Goal: Task Accomplishment & Management: Manage account settings

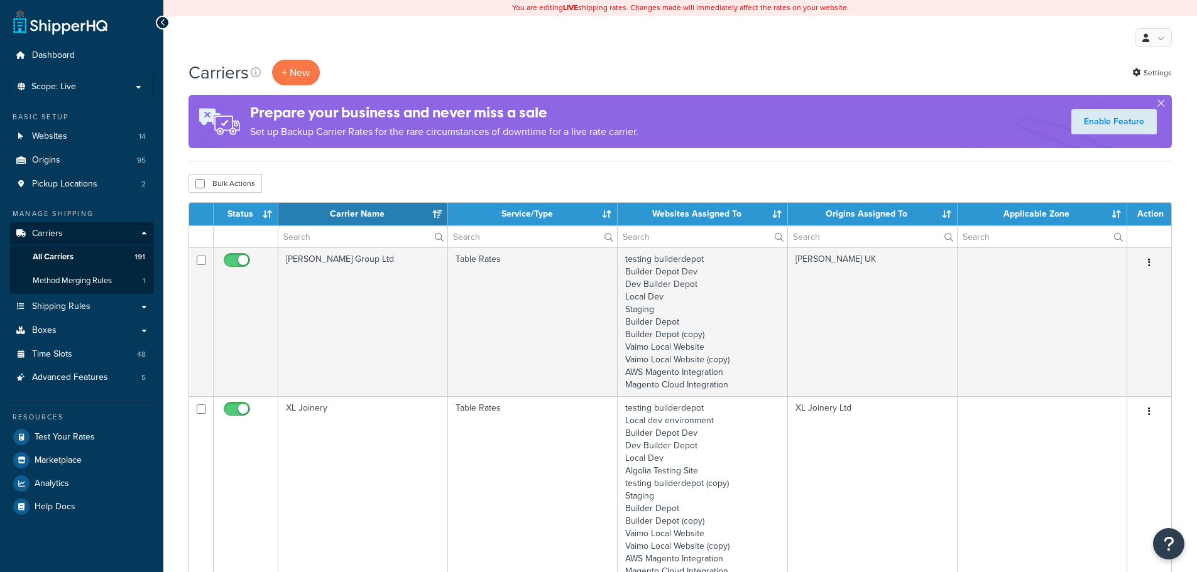
select select "15"
click at [291, 235] on input "text" at bounding box center [362, 236] width 169 height 21
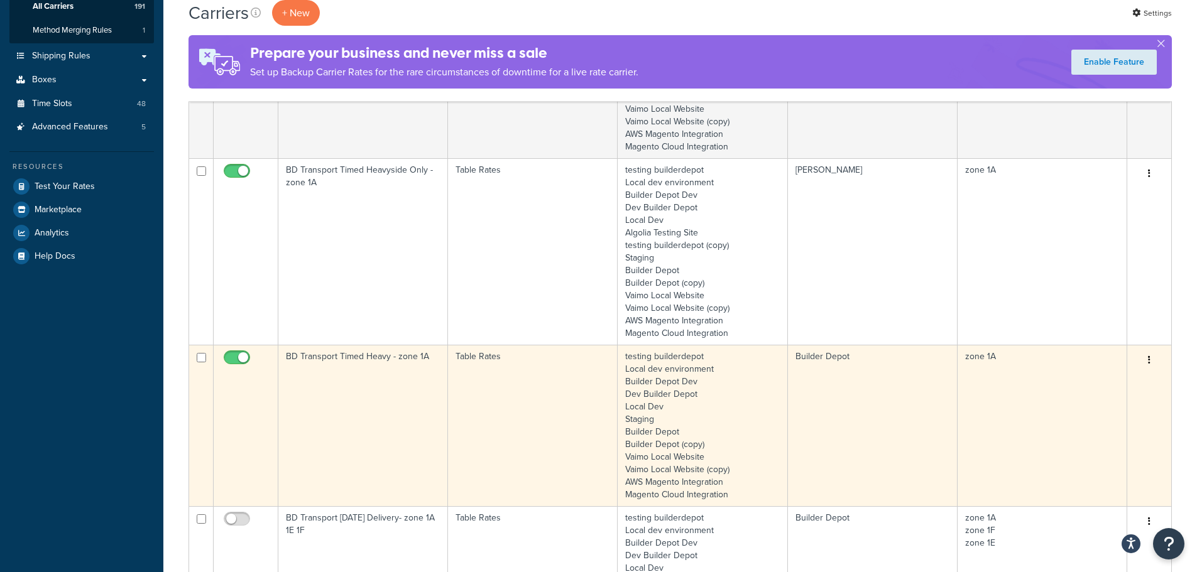
scroll to position [251, 0]
type input "1a"
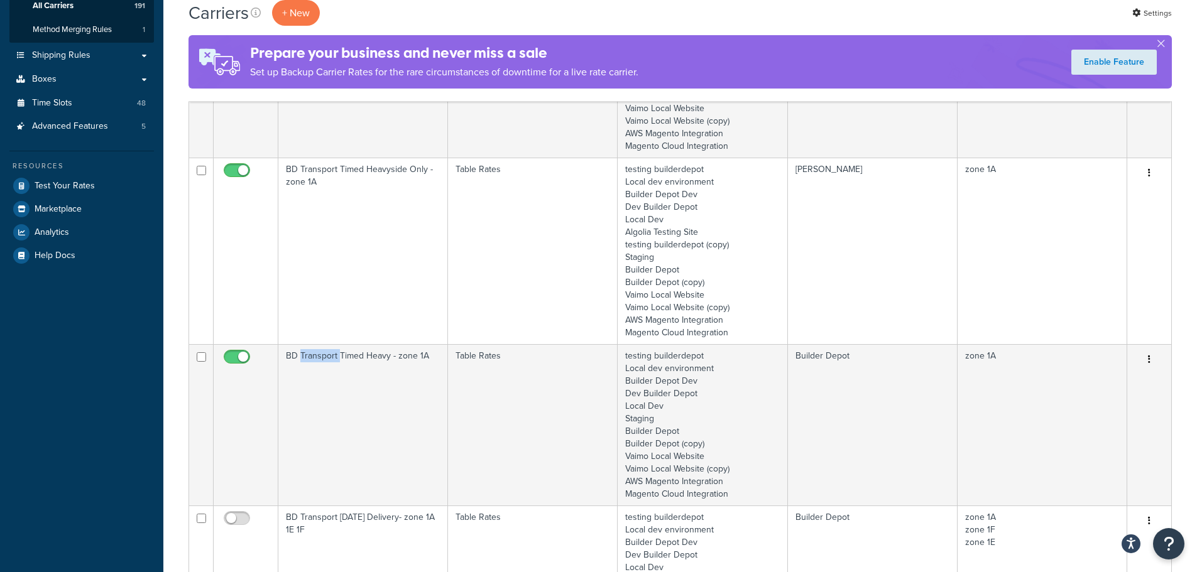
click at [332, 378] on td "BD Transport Timed Heavy - zone 1A" at bounding box center [363, 424] width 170 height 161
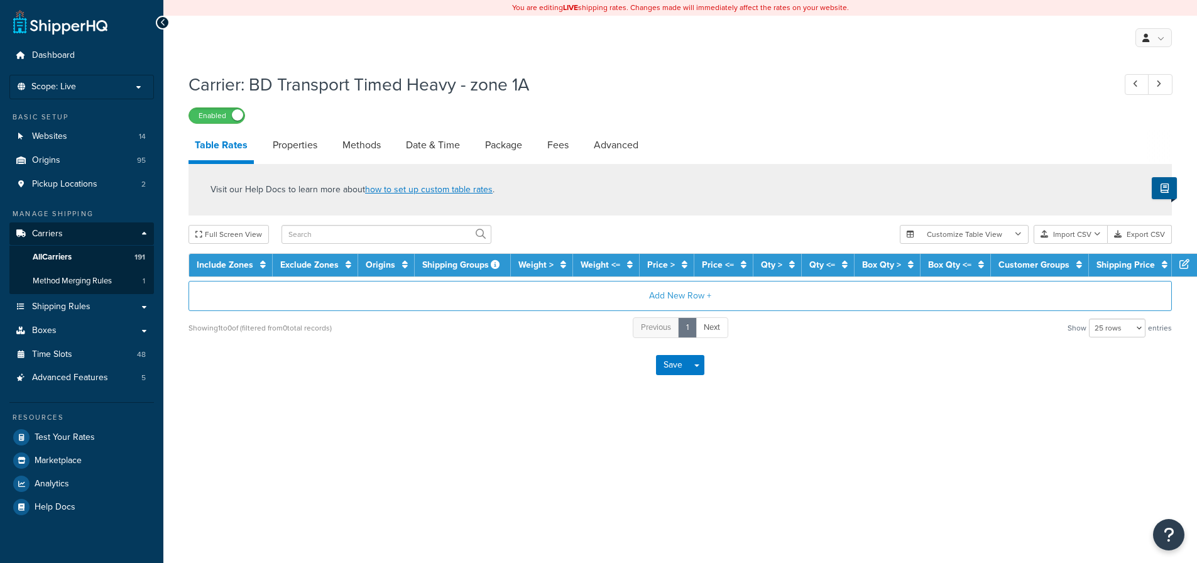
select select "25"
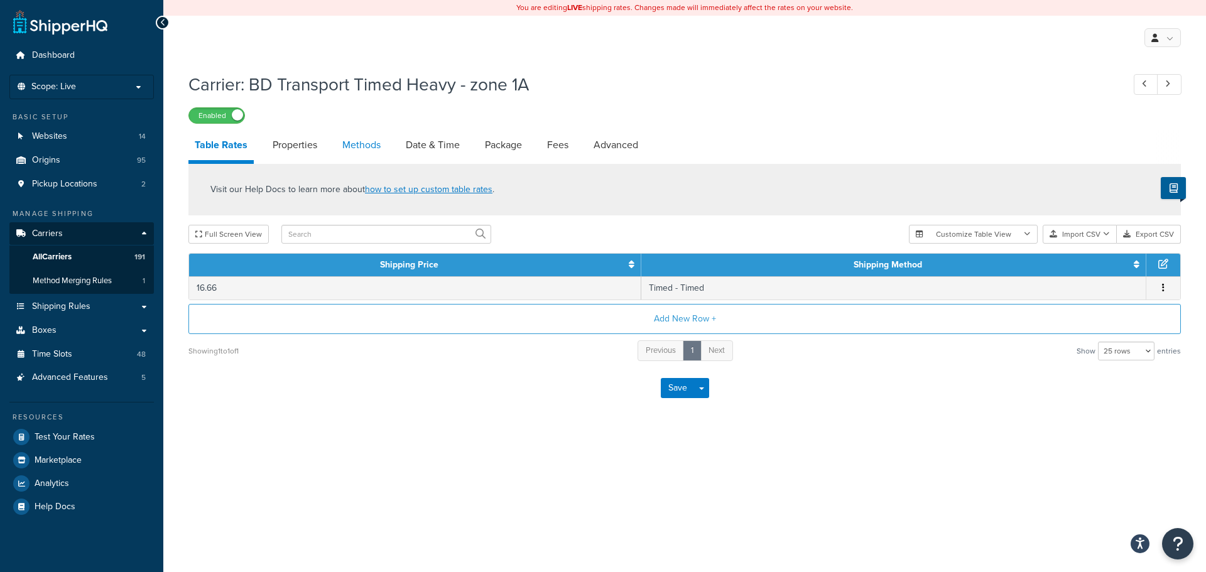
click at [375, 144] on link "Methods" at bounding box center [361, 145] width 51 height 30
select select "25"
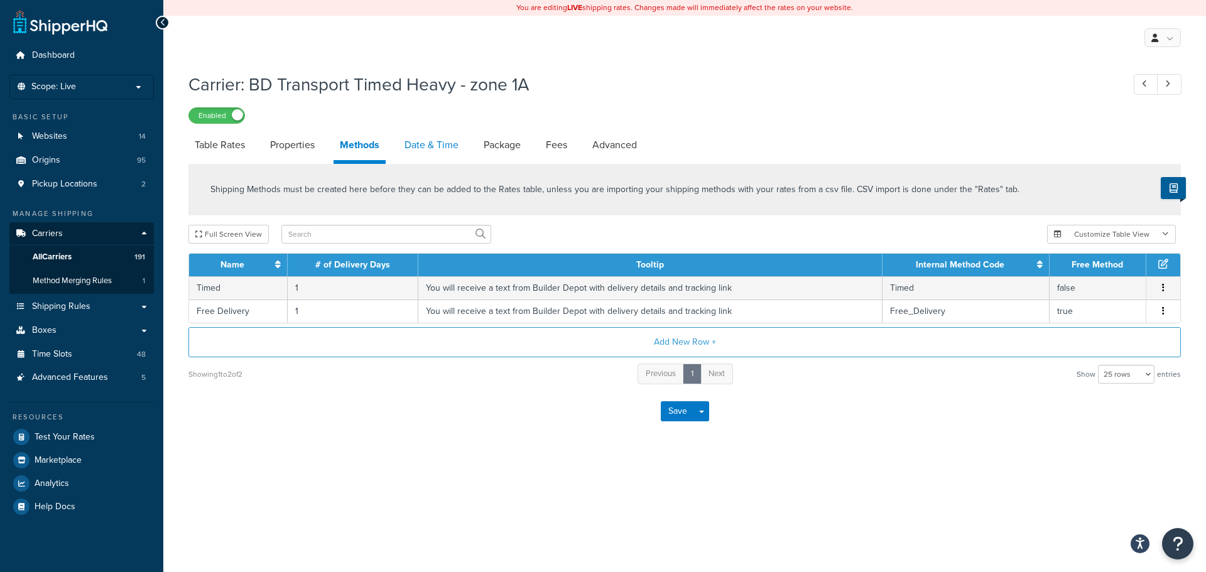
click at [421, 146] on link "Date & Time" at bounding box center [431, 145] width 67 height 30
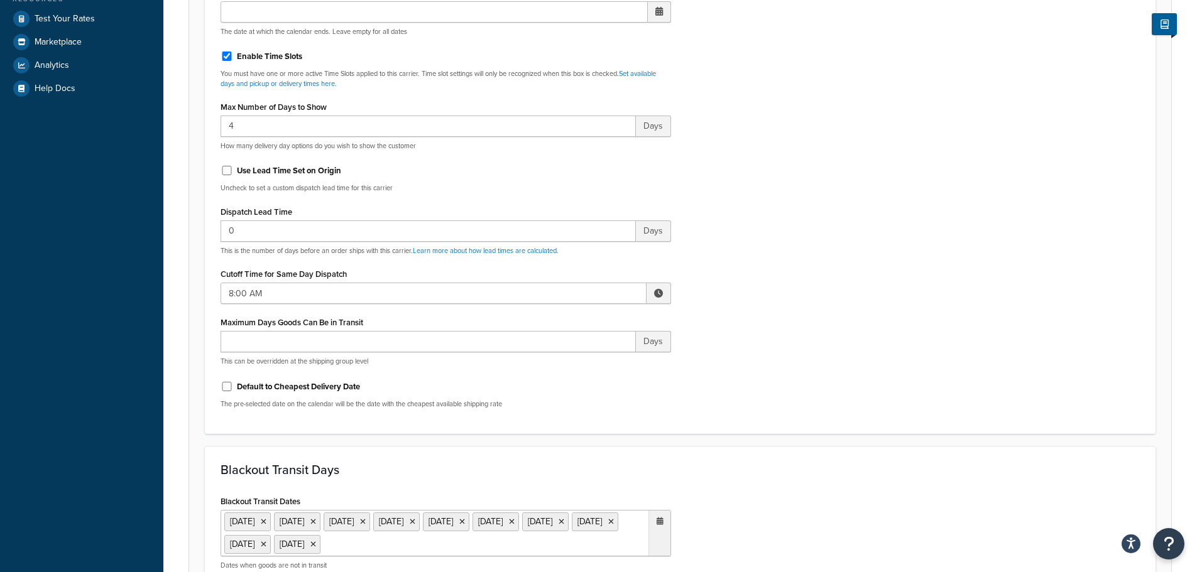
scroll to position [503, 0]
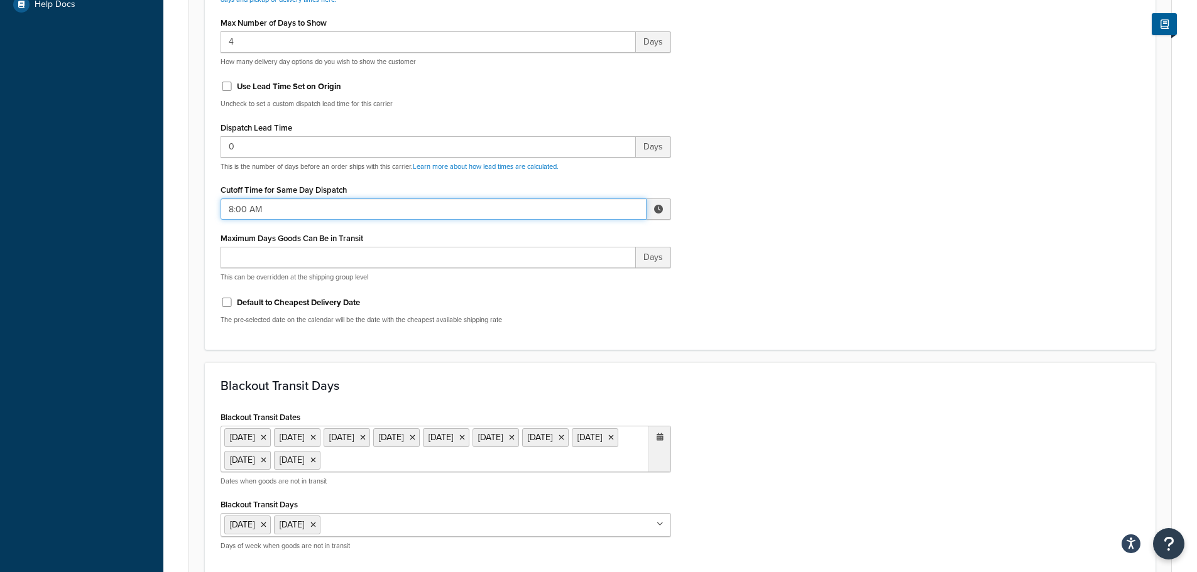
click at [230, 210] on input "8:00 AM" at bounding box center [433, 209] width 426 height 21
click at [566, 242] on span "▲" at bounding box center [565, 236] width 25 height 25
type input "9:00 AM"
click at [742, 298] on div "Include Delivery Date Information: No, just show shipping rates Show Calendar S…" at bounding box center [680, 38] width 938 height 591
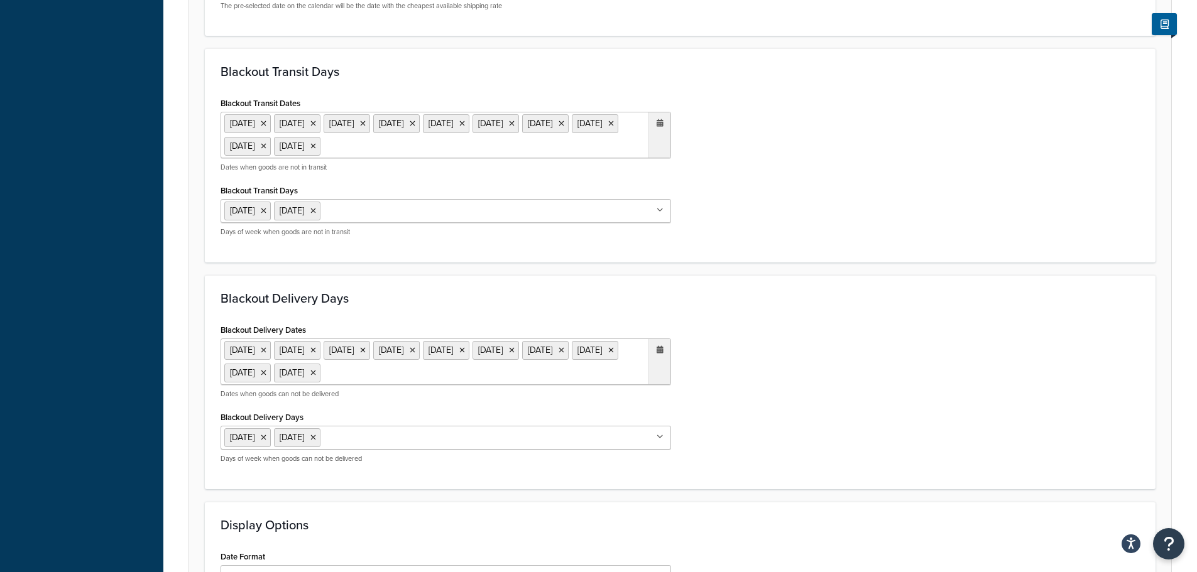
scroll to position [985, 0]
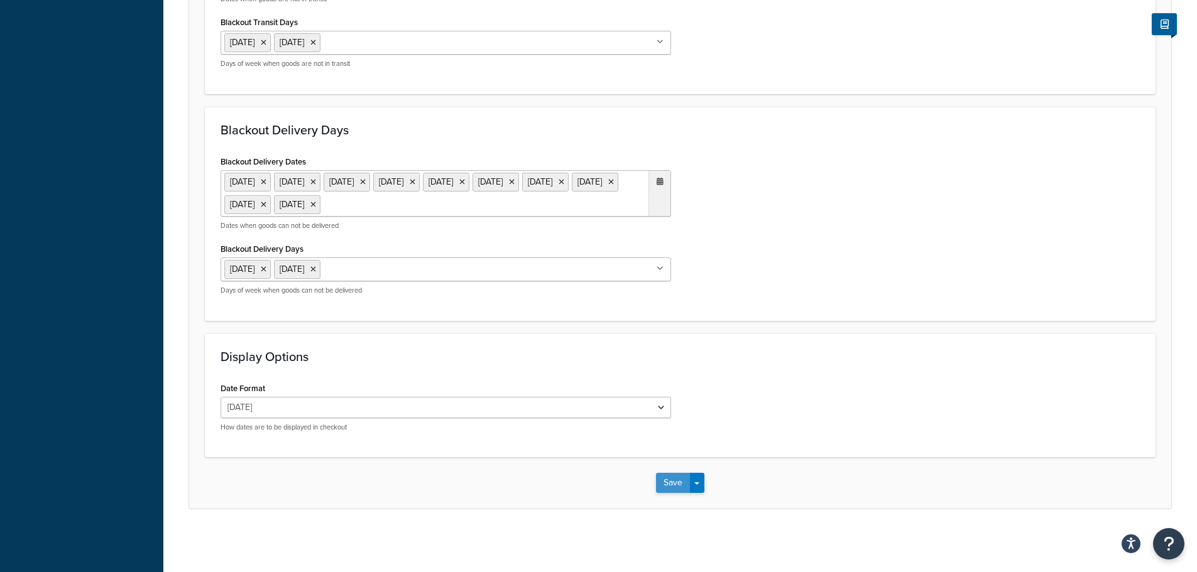
click at [658, 483] on button "Save" at bounding box center [673, 483] width 34 height 20
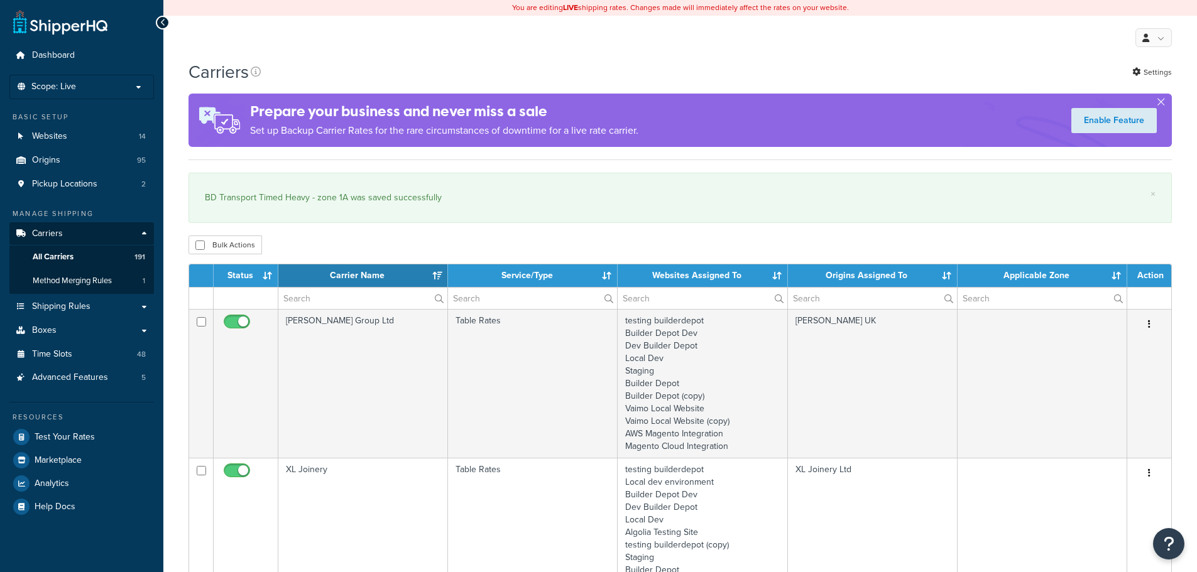
select select "15"
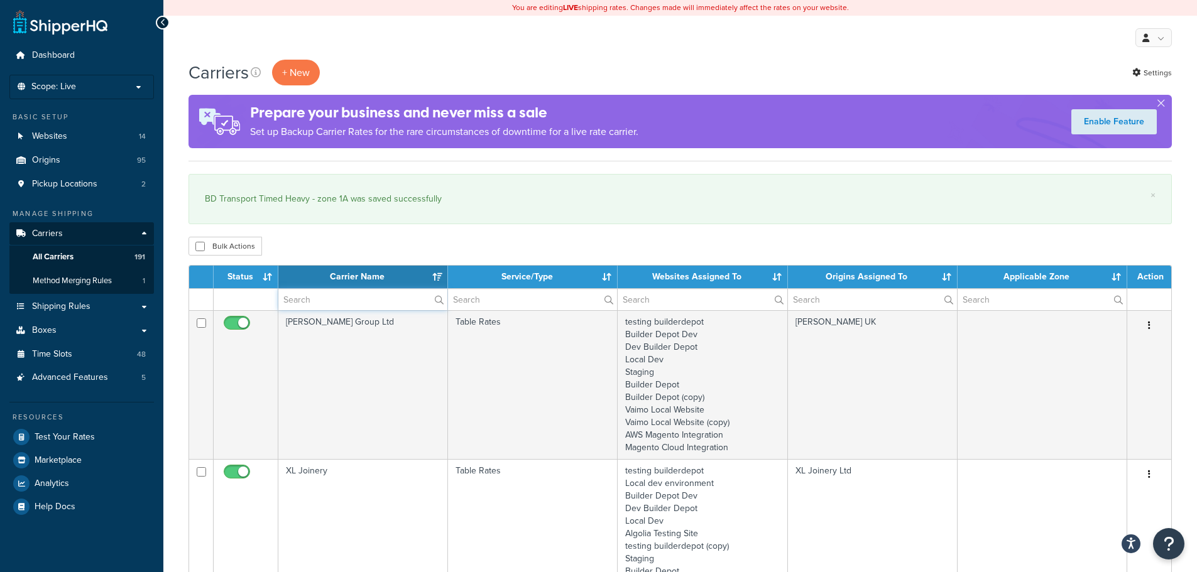
click at [346, 298] on input "text" at bounding box center [362, 299] width 169 height 21
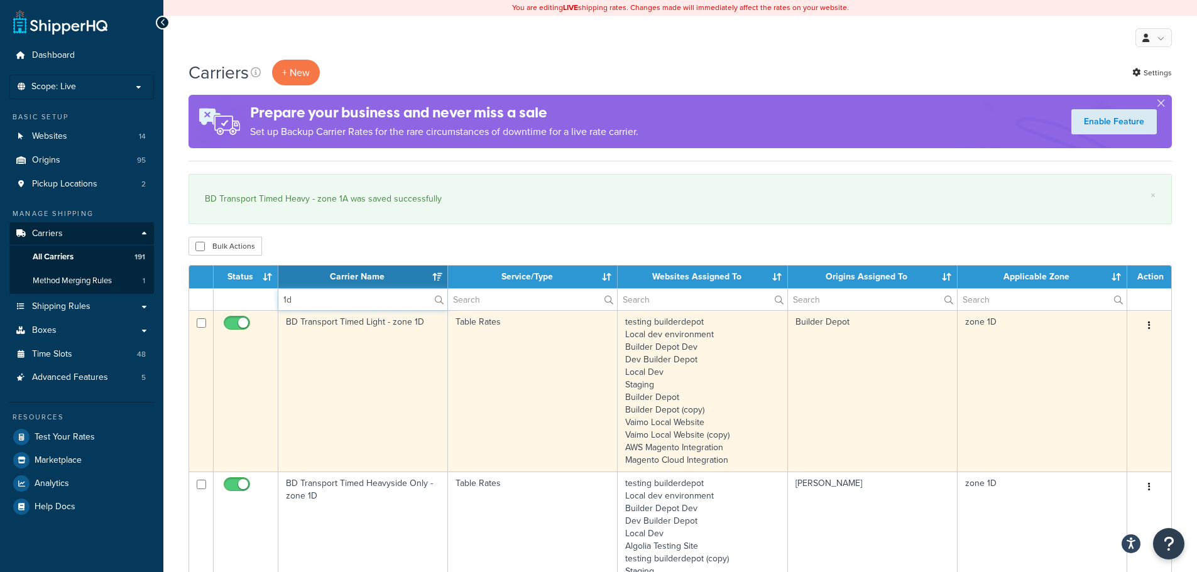
type input "1d"
click at [322, 388] on td "BD Transport Timed Light - zone 1D" at bounding box center [363, 390] width 170 height 161
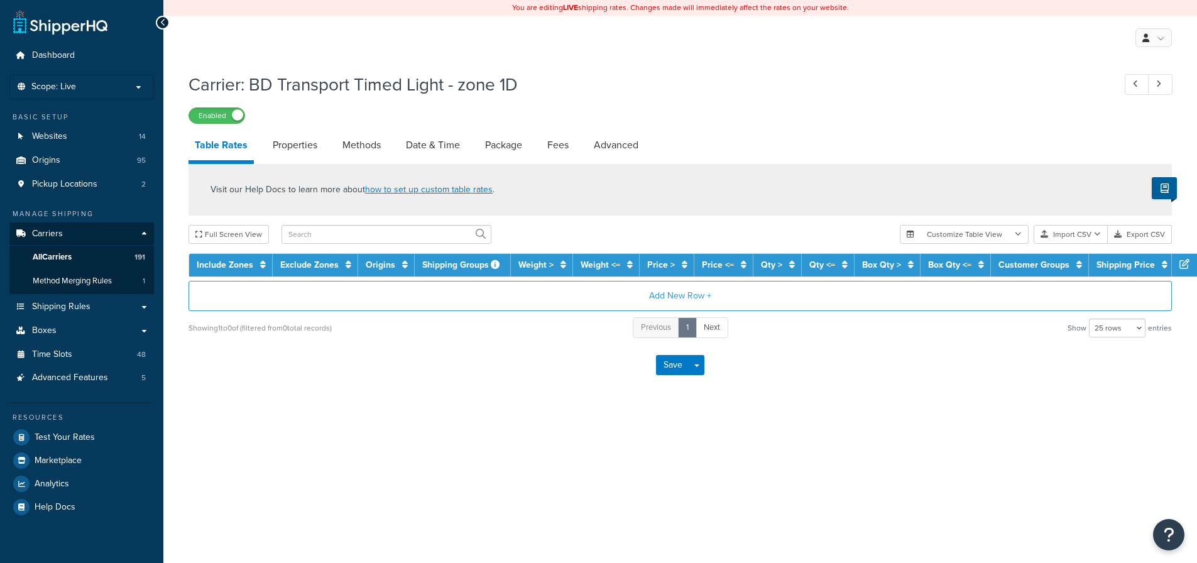
select select "25"
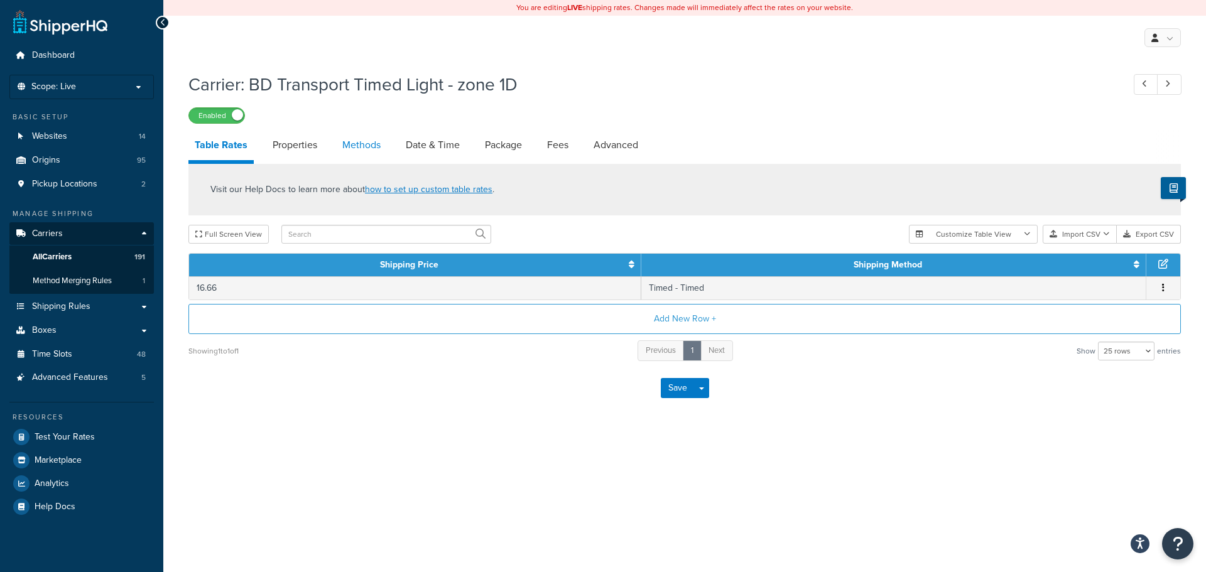
click at [356, 148] on link "Methods" at bounding box center [361, 145] width 51 height 30
select select "25"
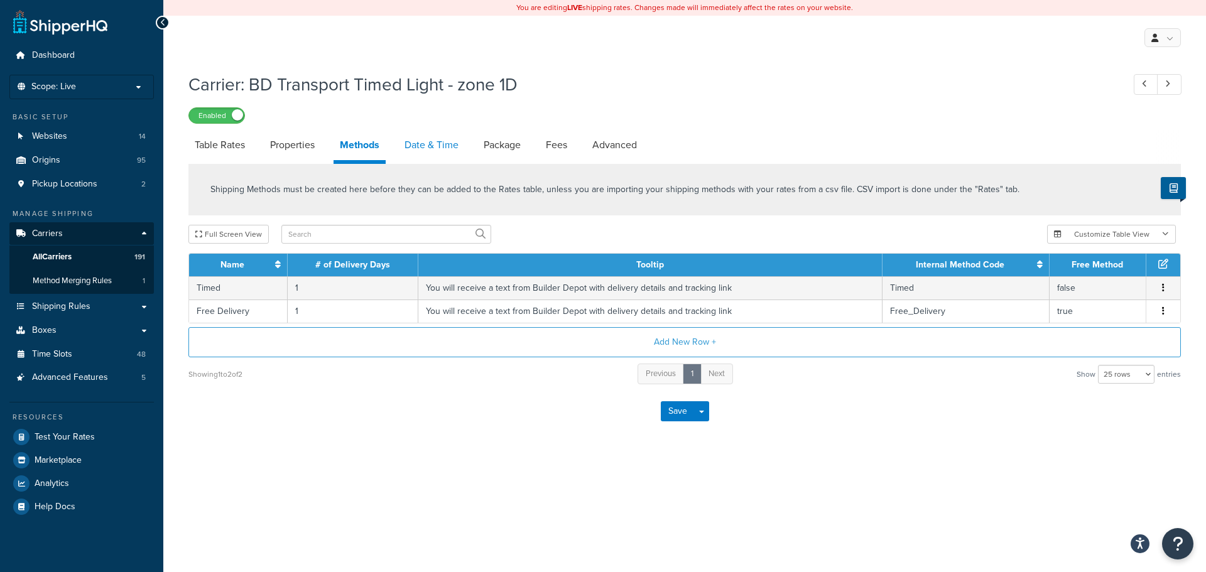
click at [409, 148] on link "Date & Time" at bounding box center [431, 145] width 67 height 30
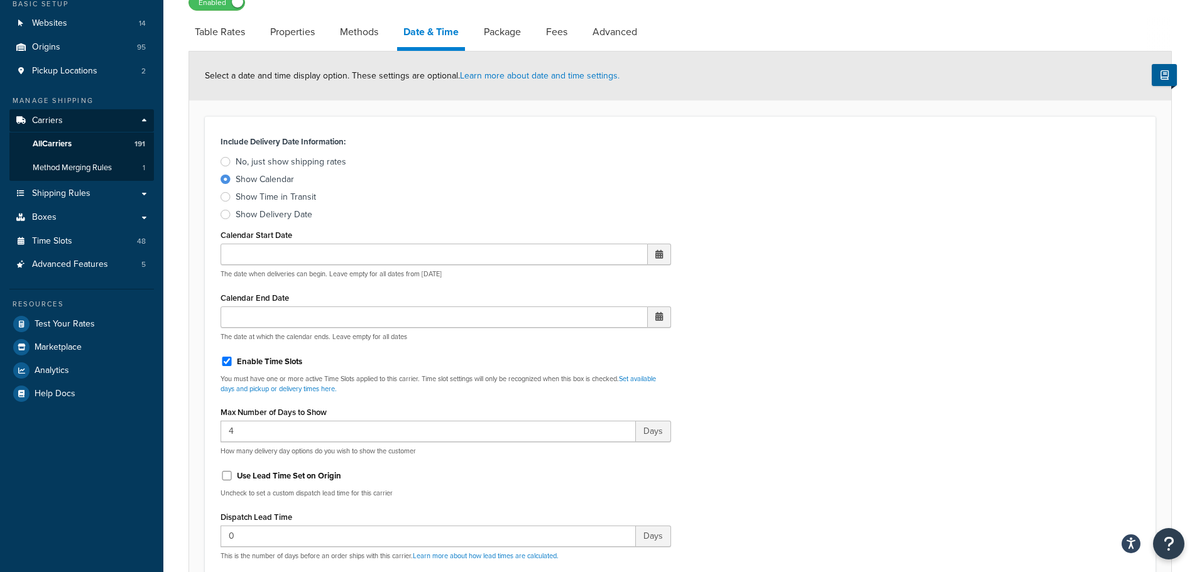
scroll to position [377, 0]
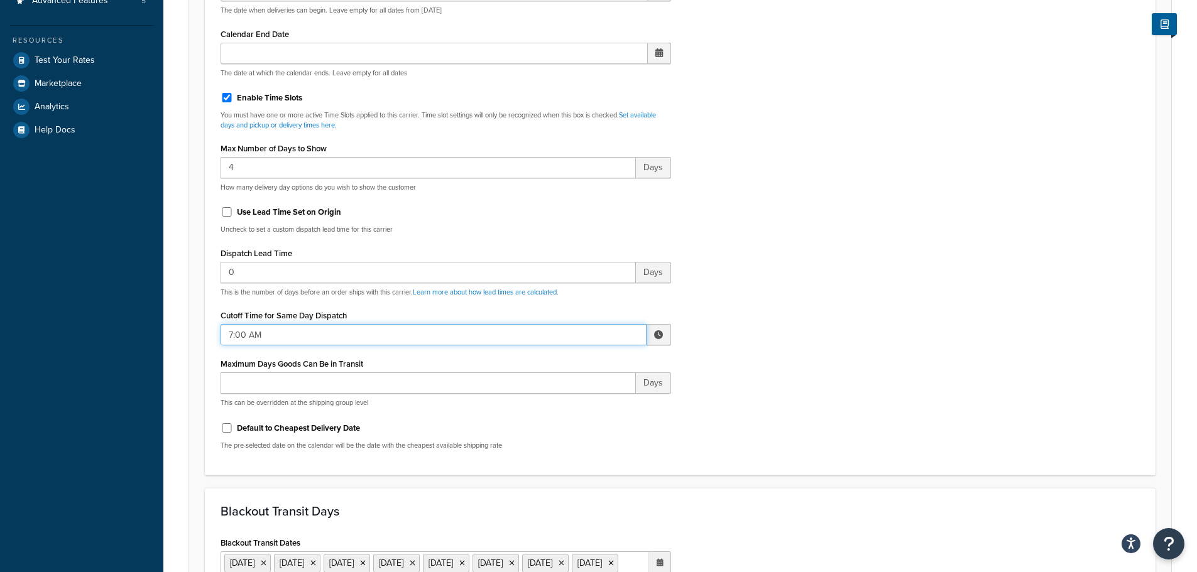
click at [236, 335] on input "7:00 AM" at bounding box center [433, 334] width 426 height 21
click at [567, 368] on span "▲" at bounding box center [565, 362] width 25 height 25
click at [567, 367] on span "▲" at bounding box center [565, 362] width 25 height 25
type input "10:00 AM"
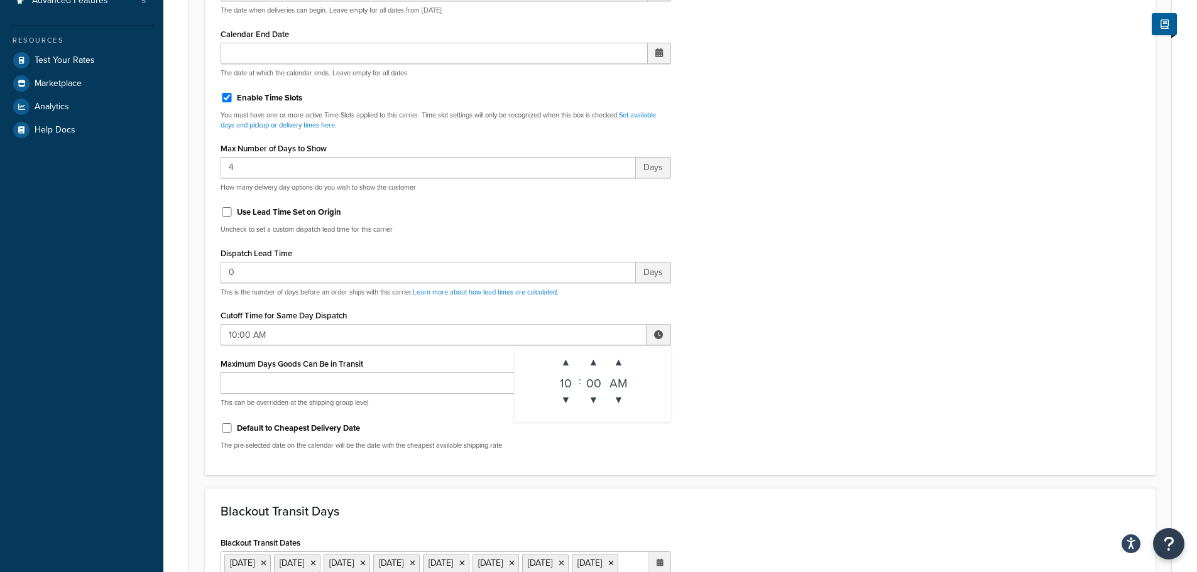
click at [763, 349] on div "Include Delivery Date Information: No, just show shipping rates Show Calendar S…" at bounding box center [680, 164] width 938 height 591
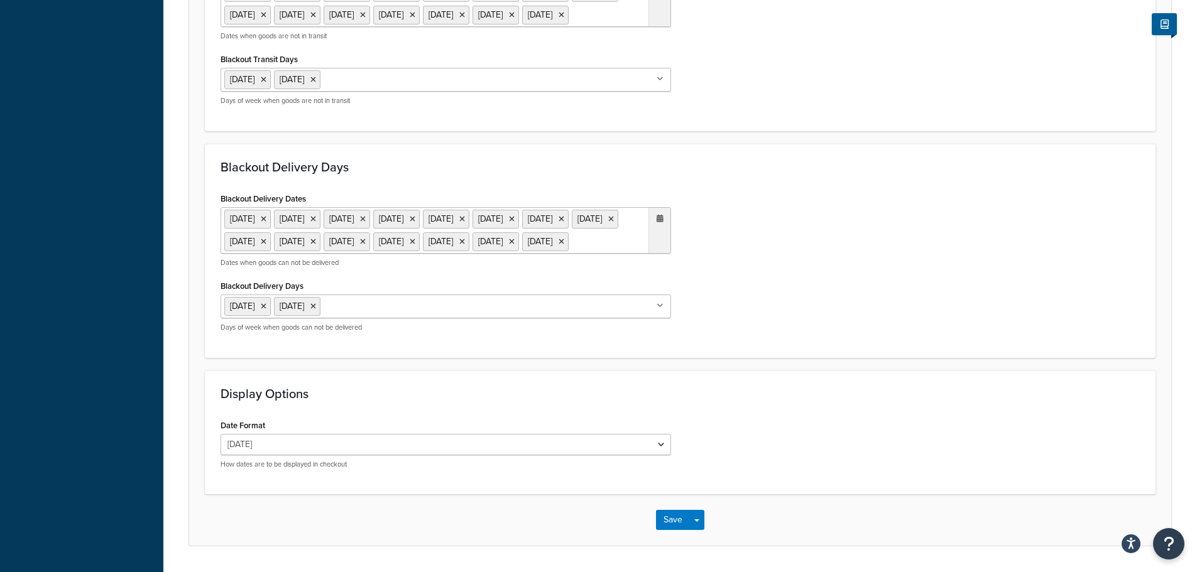
scroll to position [1030, 0]
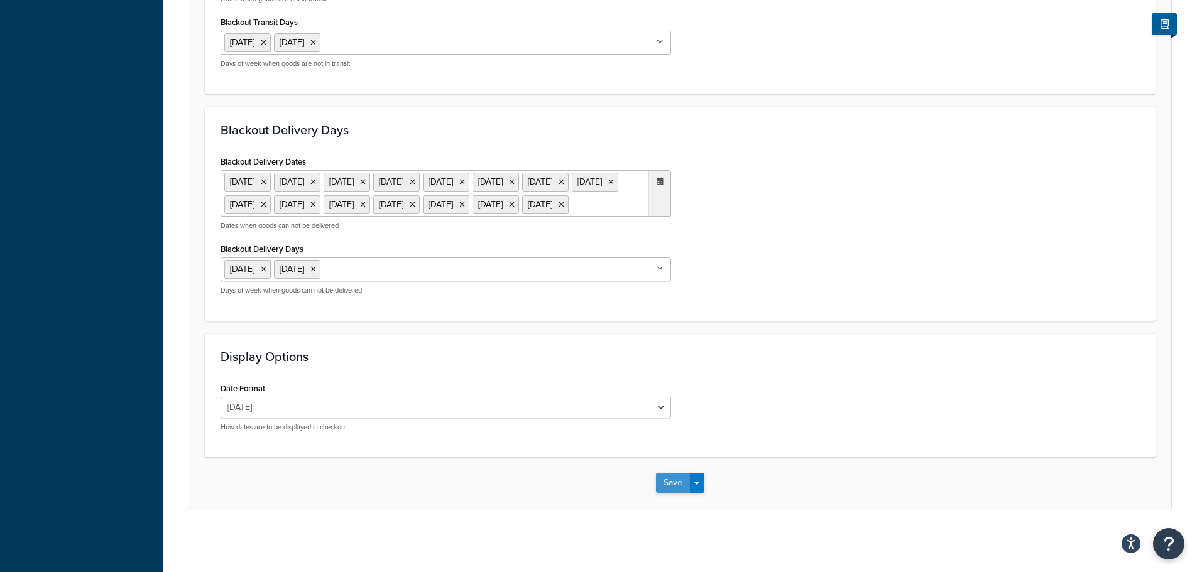
click at [666, 476] on button "Save" at bounding box center [673, 483] width 34 height 20
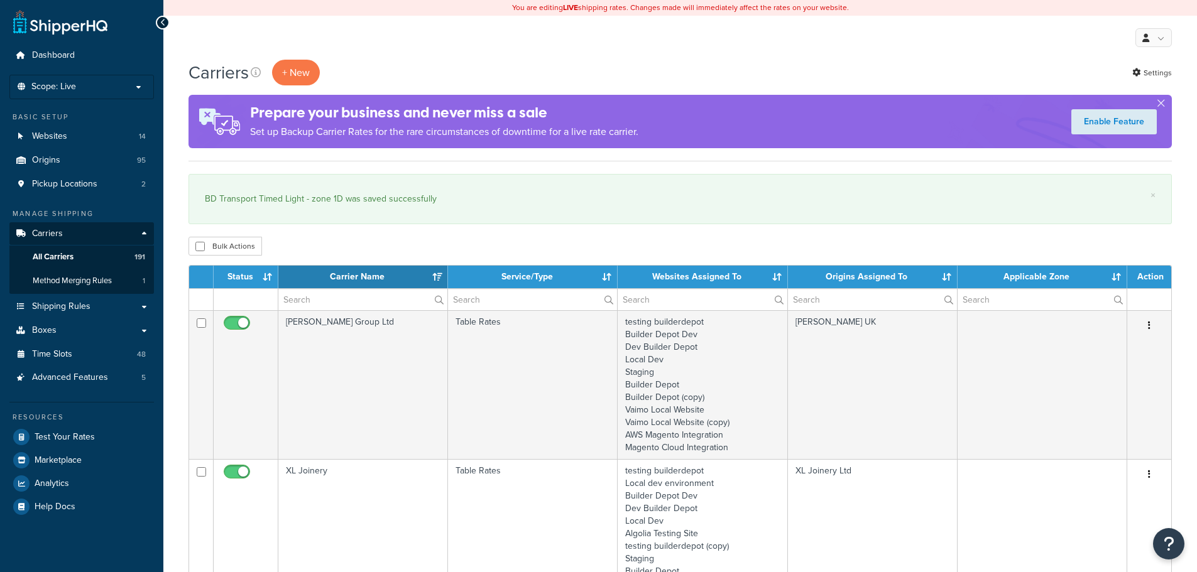
select select "15"
click at [332, 295] on input "text" at bounding box center [362, 299] width 169 height 21
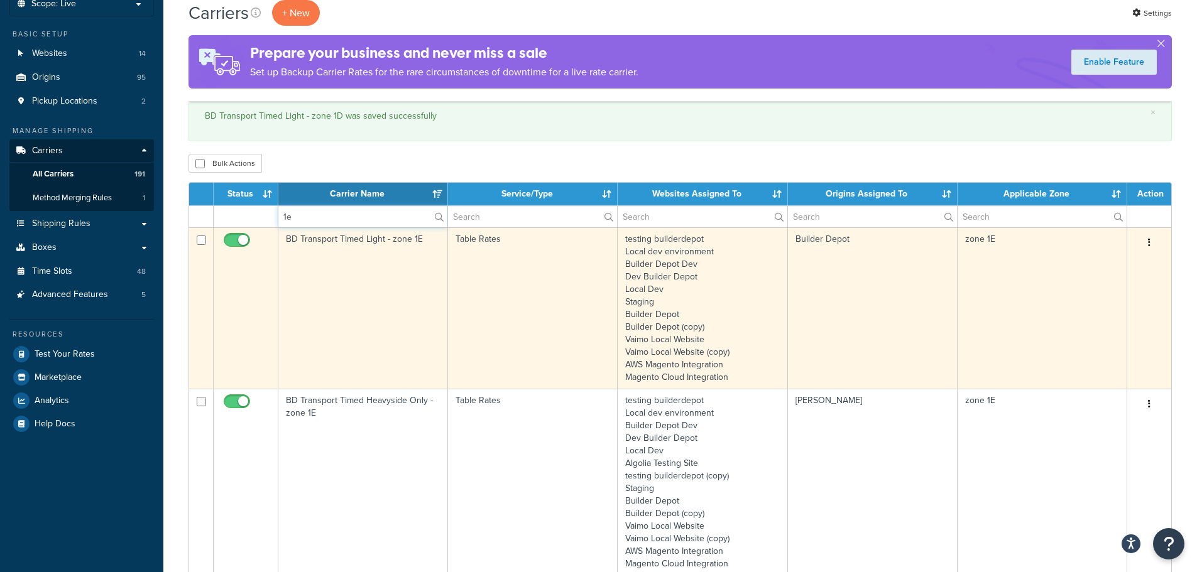
scroll to position [251, 0]
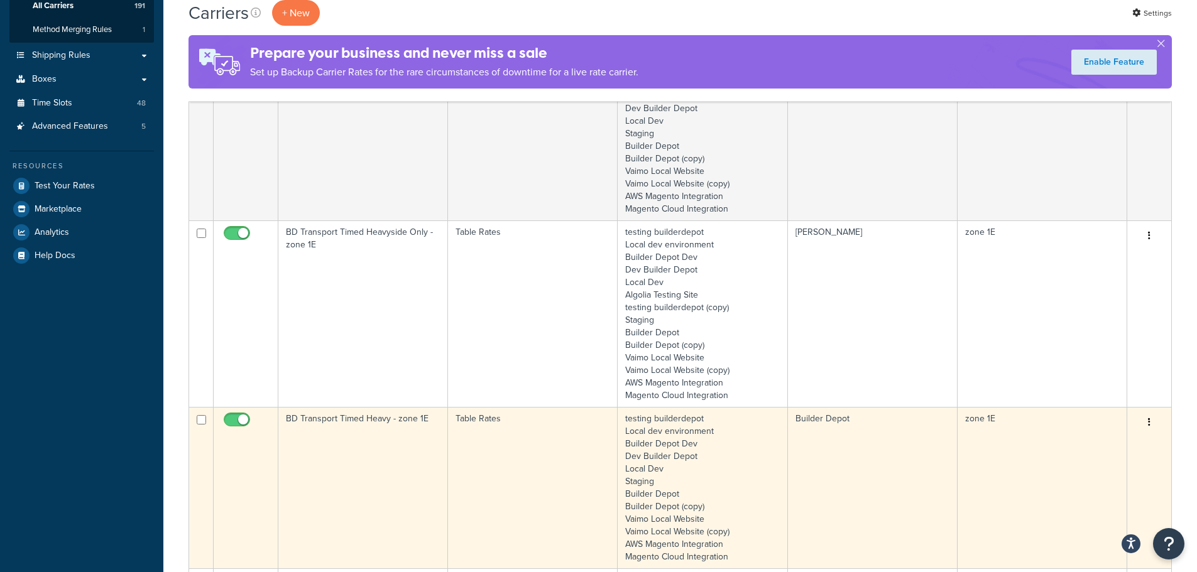
type input "1e"
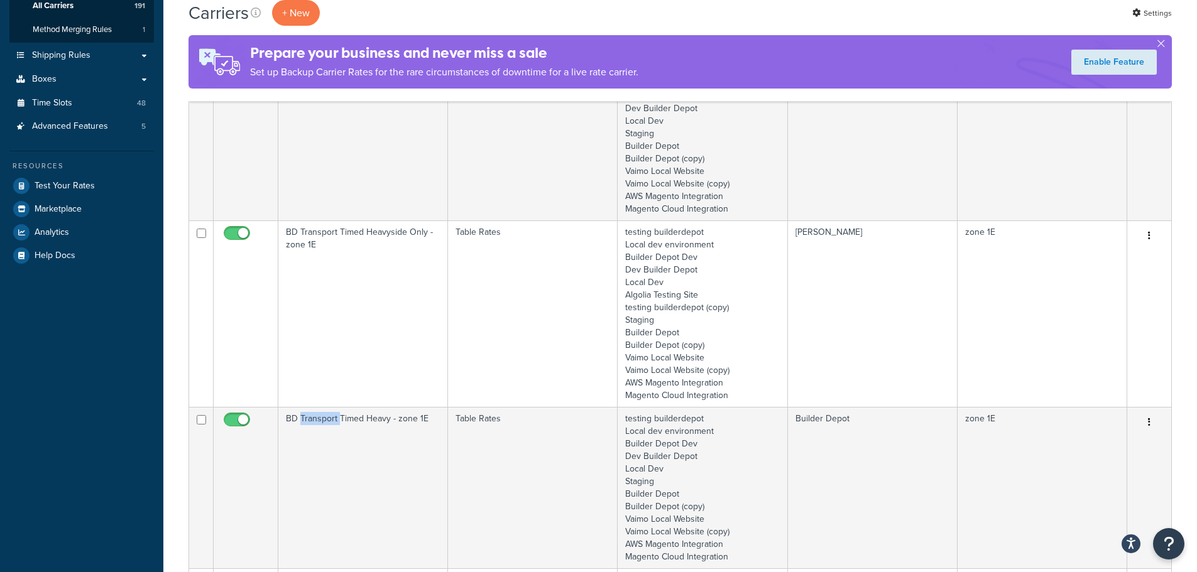
click at [332, 442] on td "BD Transport Timed Heavy - zone 1E" at bounding box center [363, 487] width 170 height 161
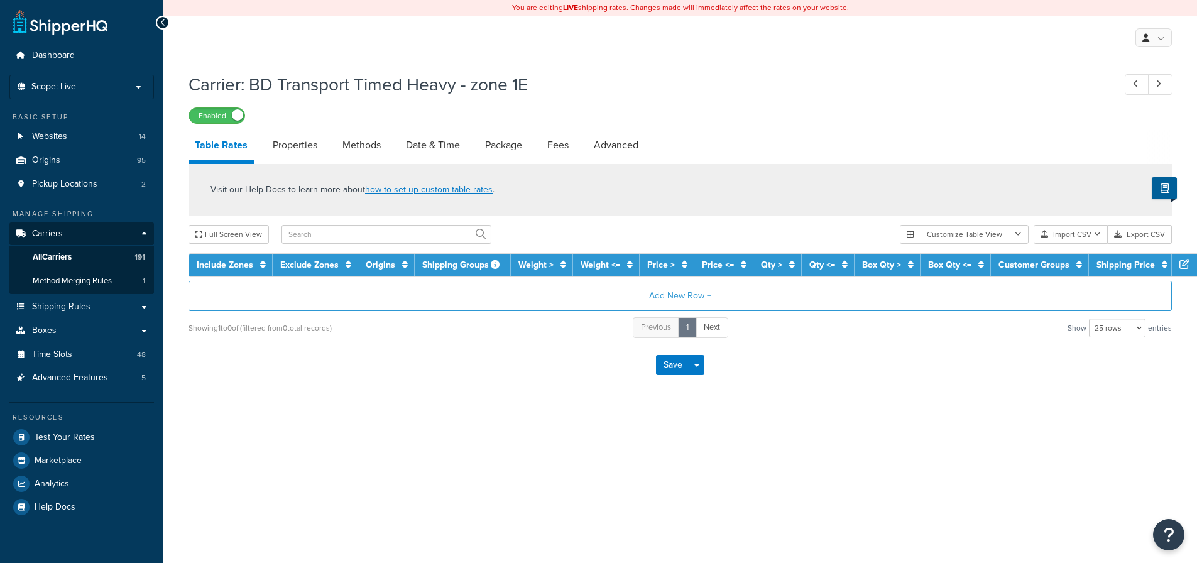
select select "25"
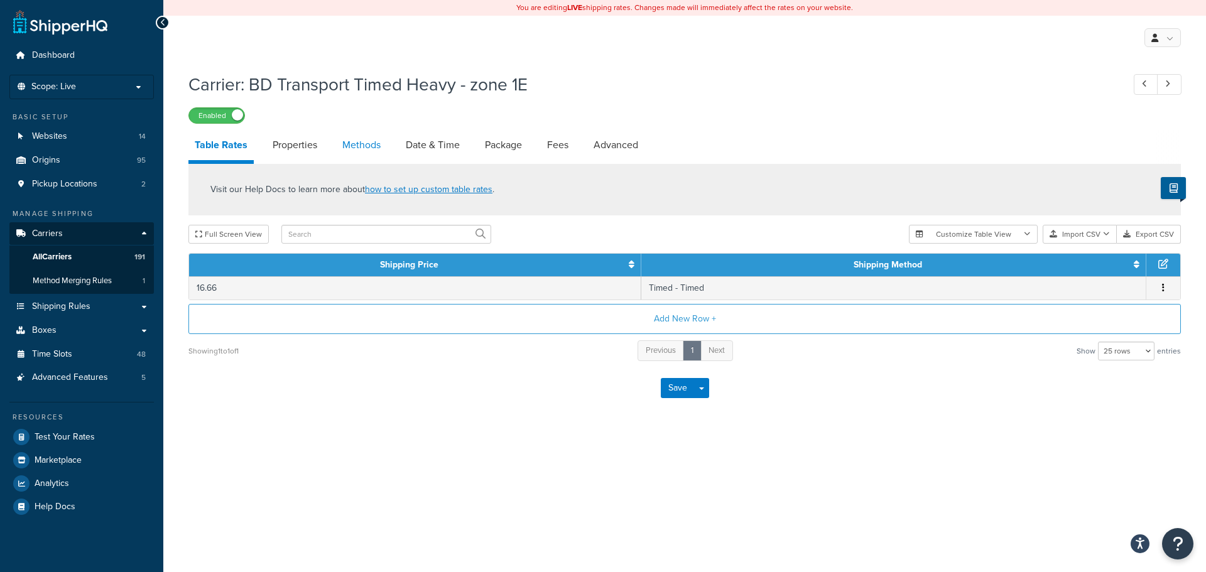
click at [363, 146] on link "Methods" at bounding box center [361, 145] width 51 height 30
select select "25"
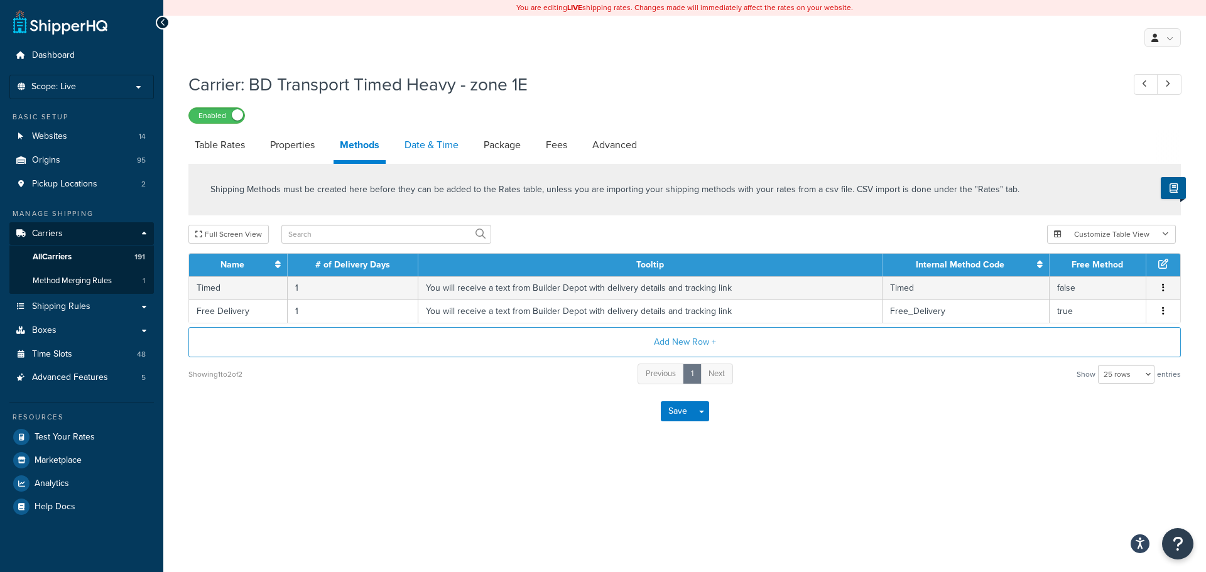
click at [427, 144] on link "Date & Time" at bounding box center [431, 145] width 67 height 30
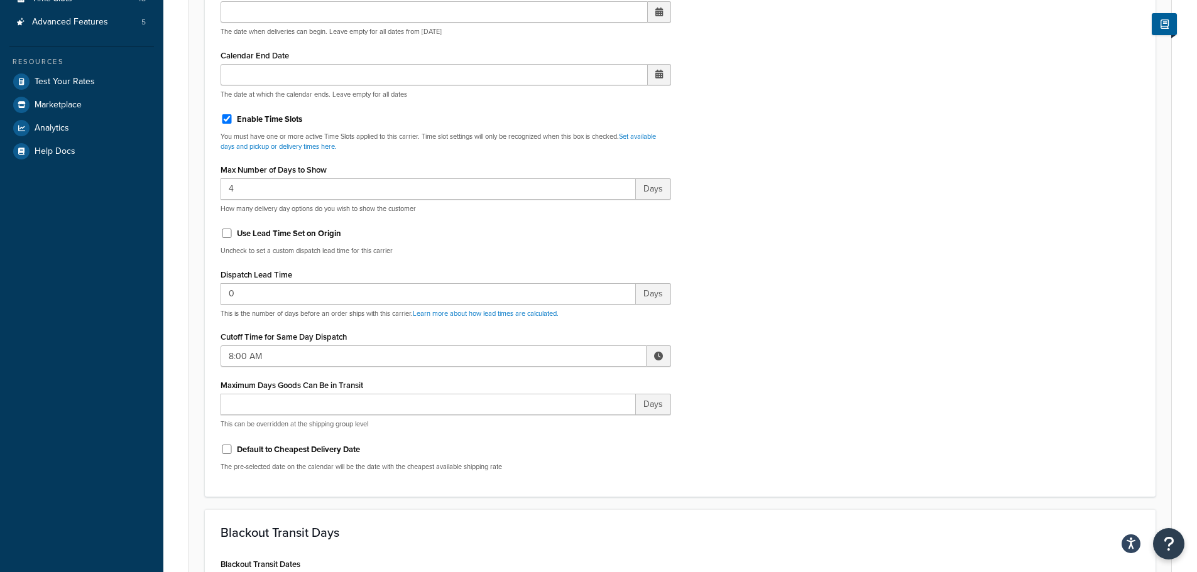
scroll to position [440, 0]
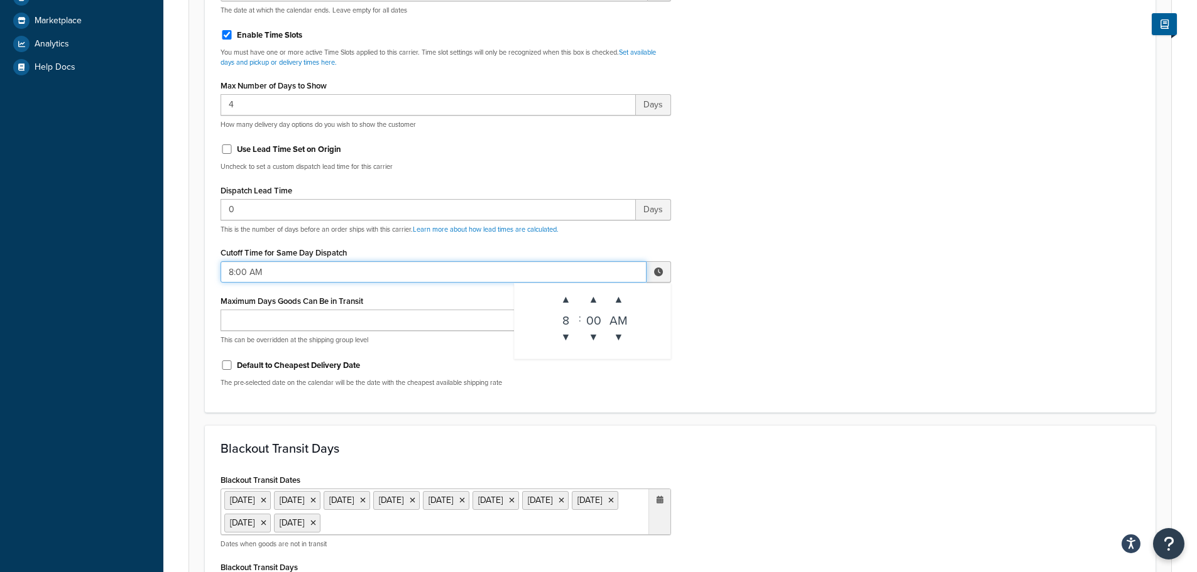
click at [258, 270] on input "8:00 AM" at bounding box center [433, 271] width 426 height 21
click at [560, 298] on span "▲" at bounding box center [565, 299] width 25 height 25
type input "9:00 AM"
click at [848, 283] on div "Include Delivery Date Information: No, just show shipping rates Show Calendar S…" at bounding box center [680, 101] width 938 height 591
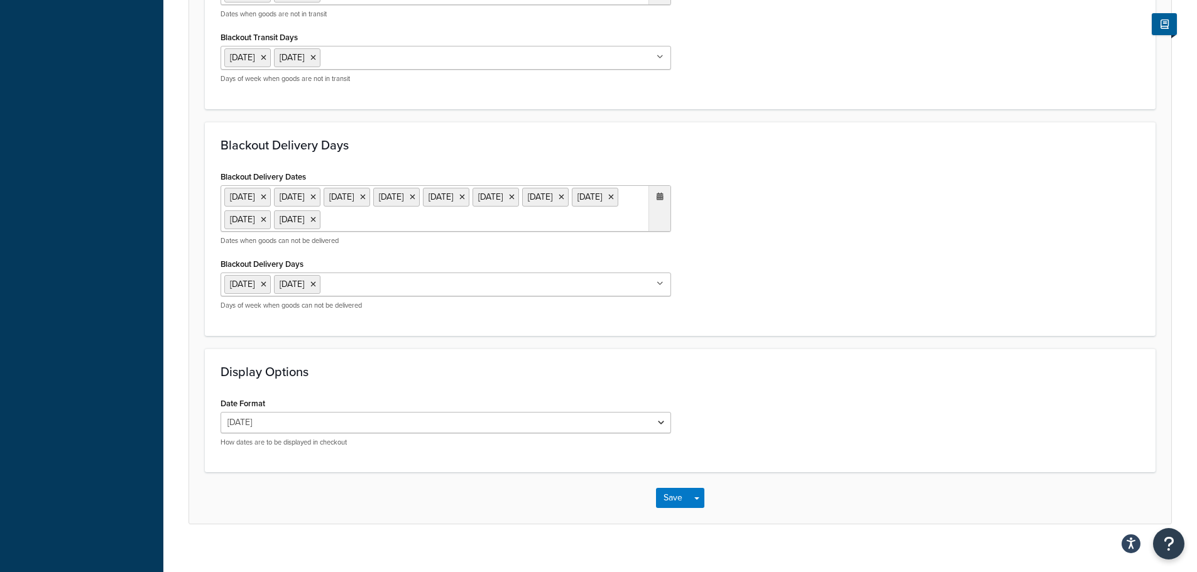
scroll to position [985, 0]
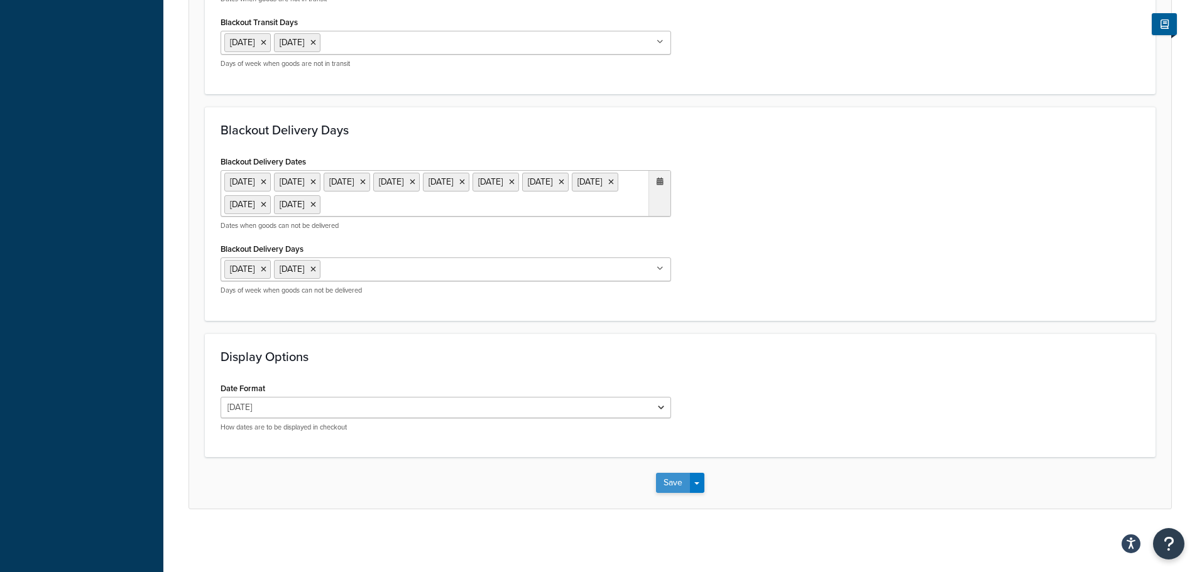
click at [665, 484] on button "Save" at bounding box center [673, 483] width 34 height 20
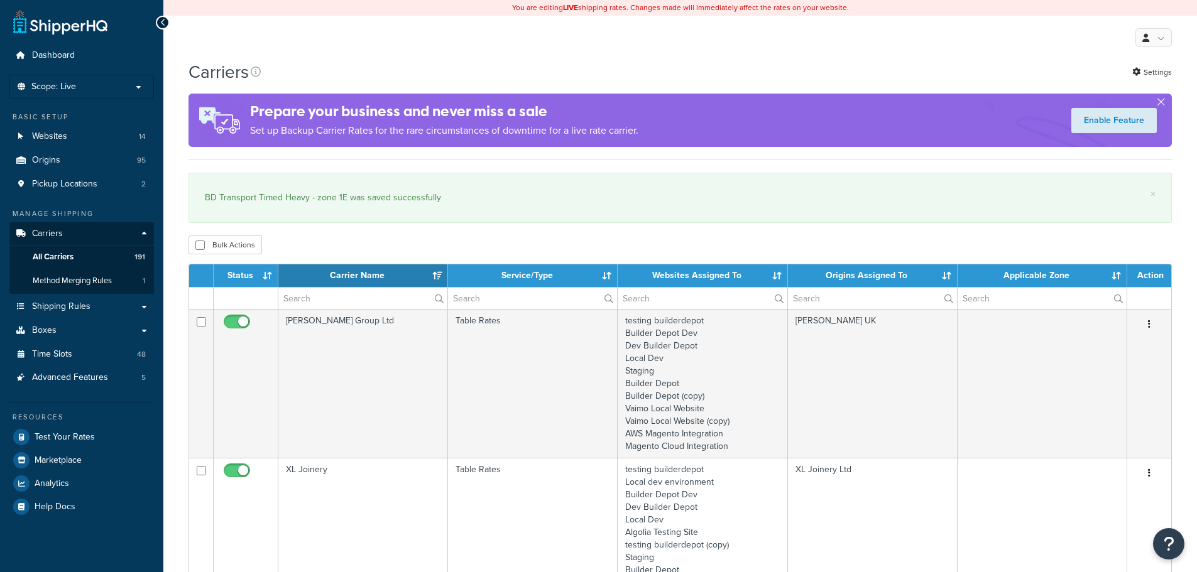
select select "15"
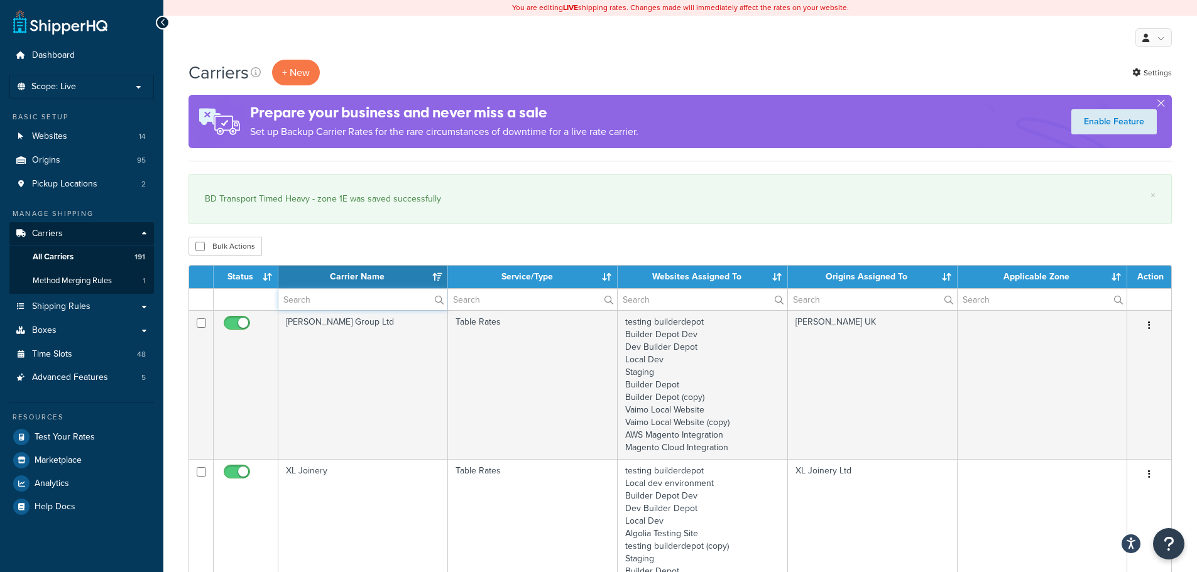
click at [351, 296] on input "text" at bounding box center [362, 299] width 169 height 21
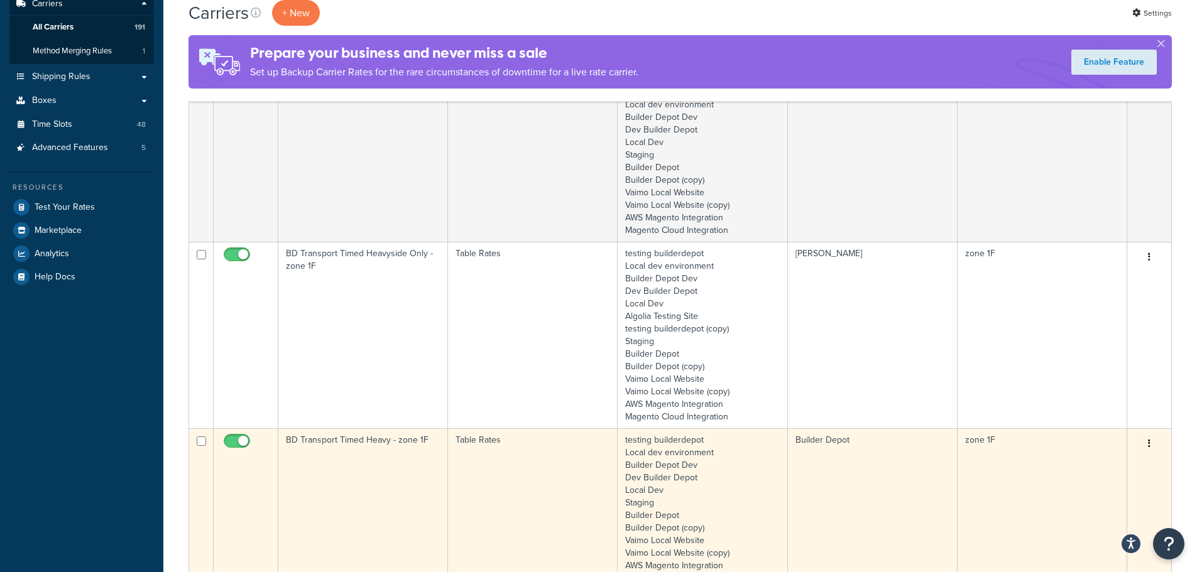
scroll to position [314, 0]
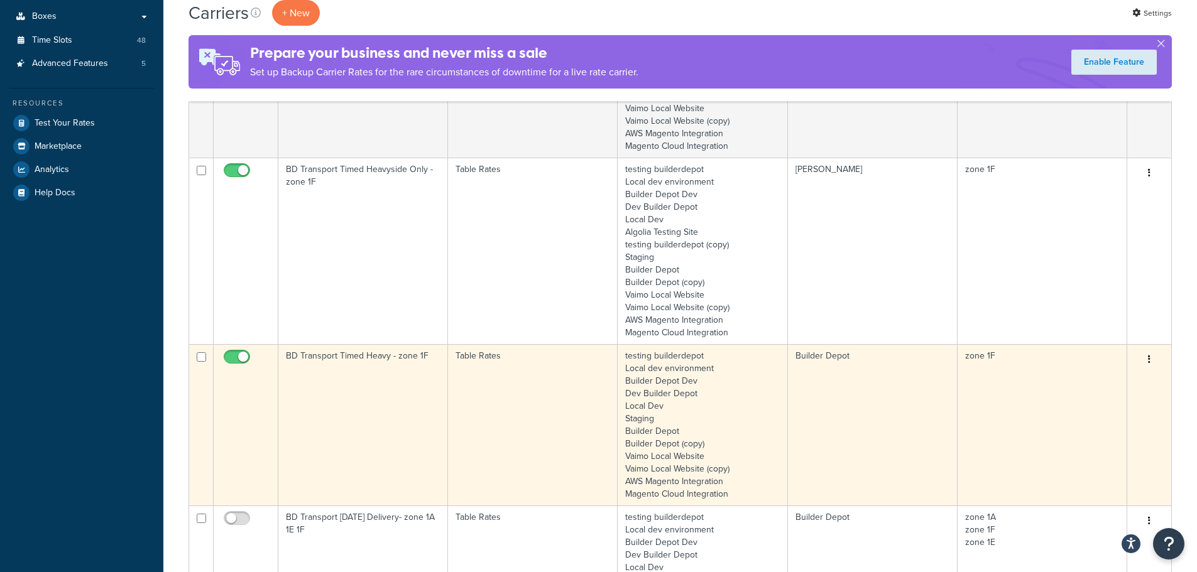
type input "1f"
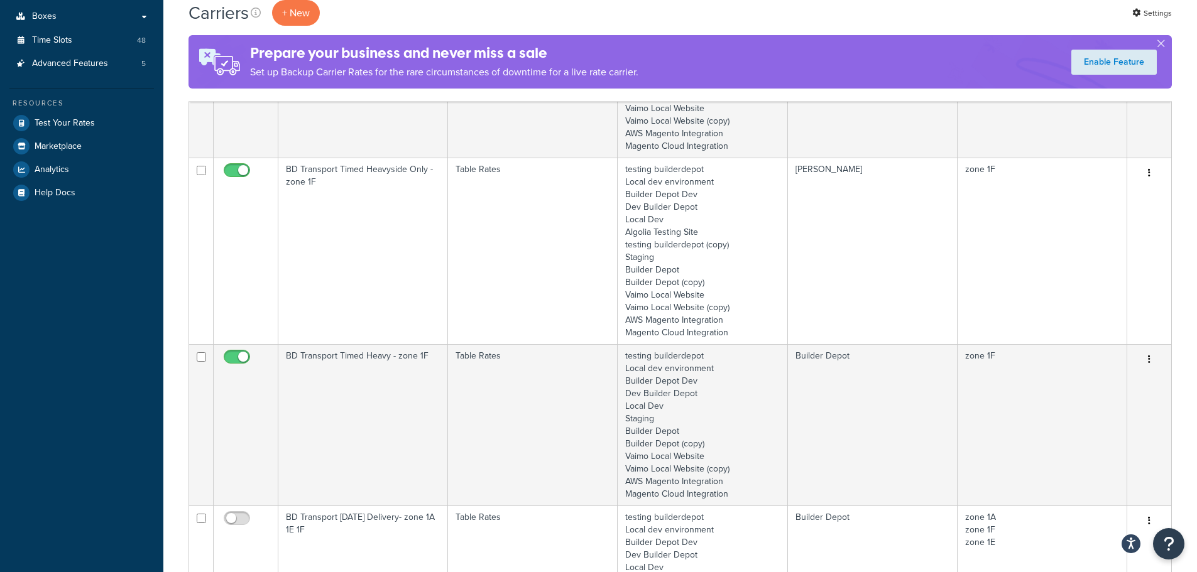
click at [357, 379] on td "BD Transport Timed Heavy - zone 1F" at bounding box center [363, 424] width 170 height 161
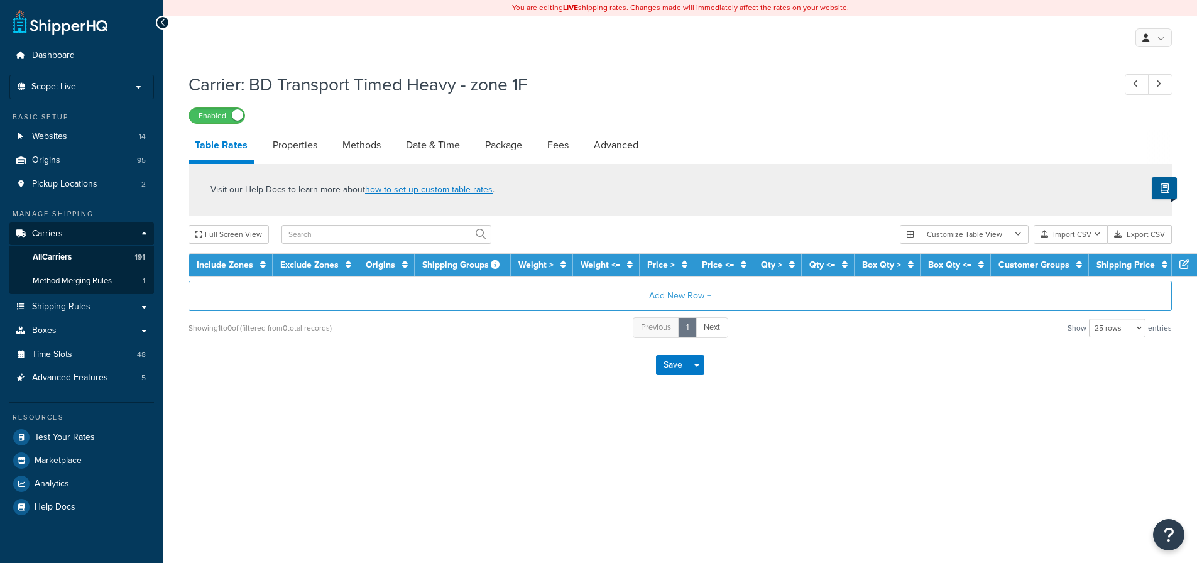
select select "25"
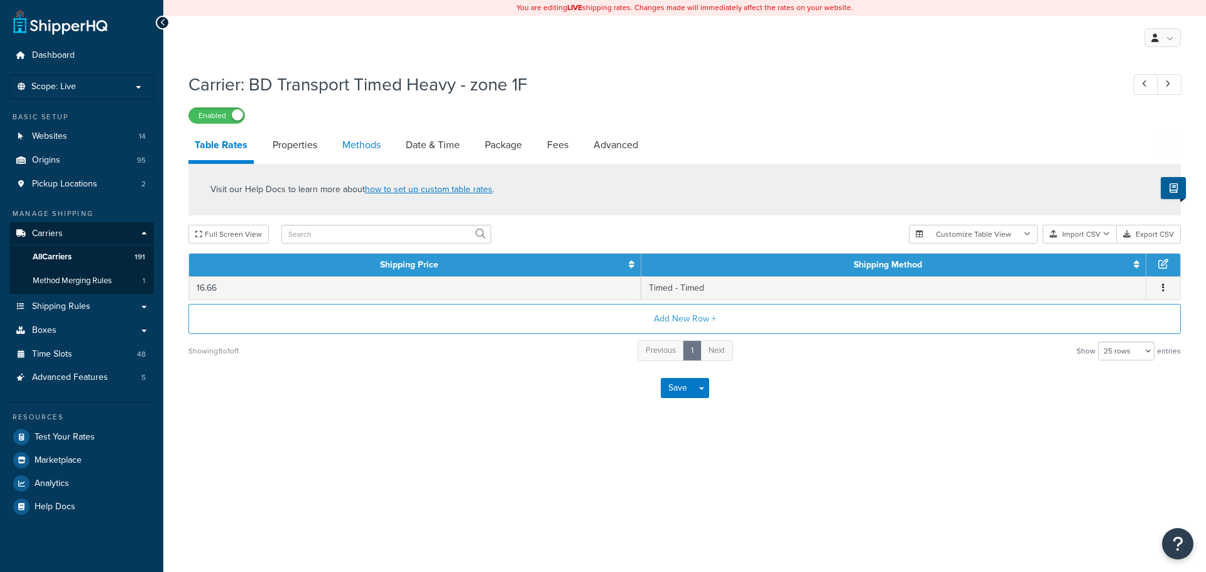
click at [352, 148] on link "Methods" at bounding box center [361, 145] width 51 height 30
select select "25"
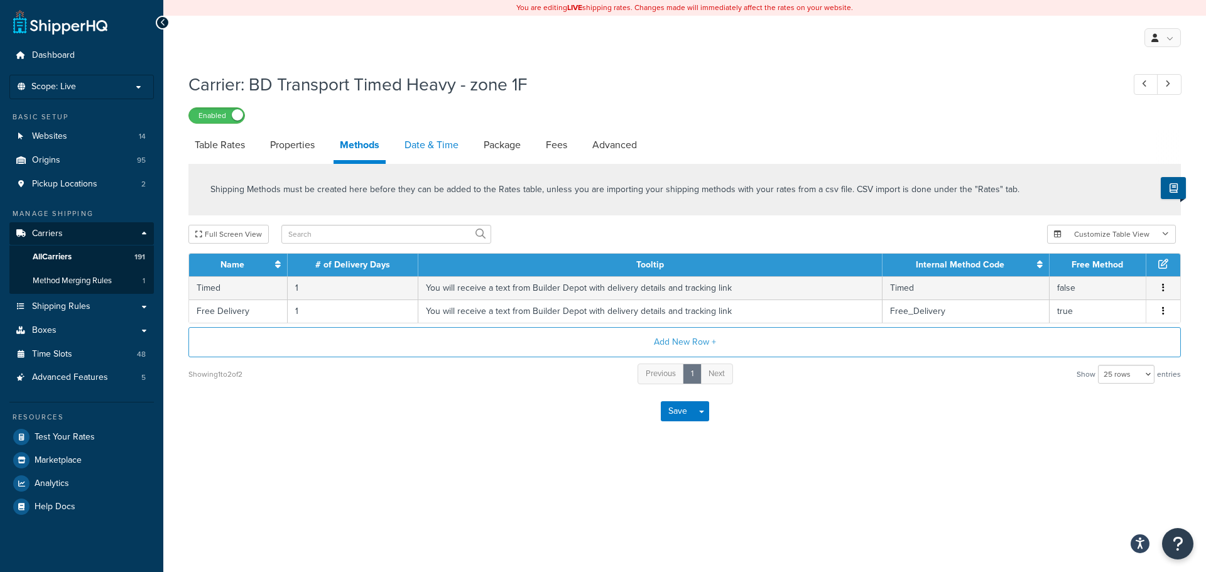
click at [437, 144] on link "Date & Time" at bounding box center [431, 145] width 67 height 30
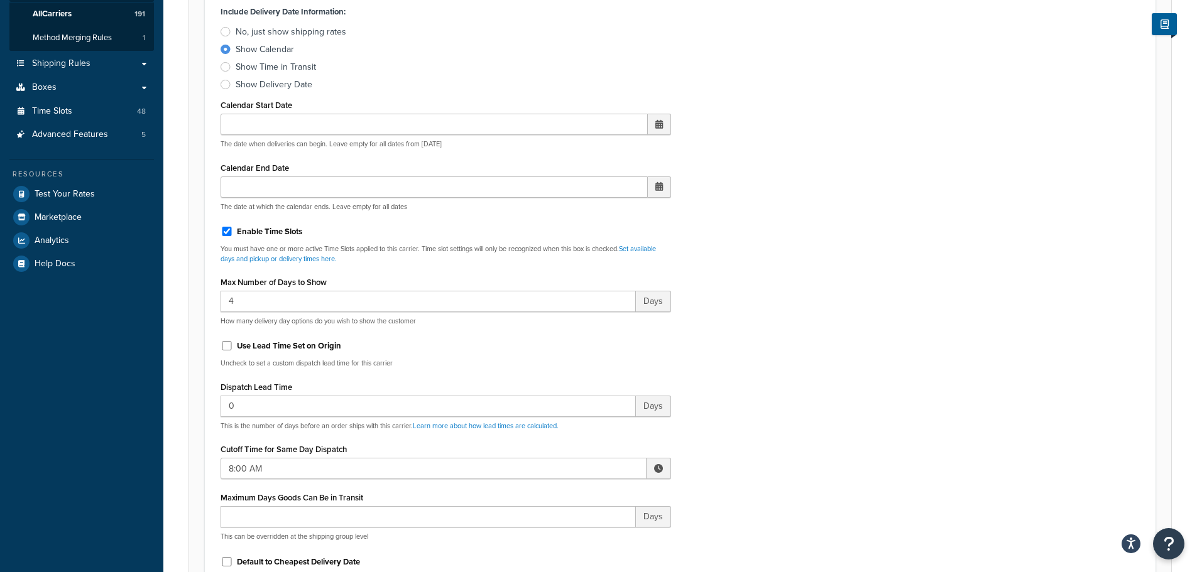
scroll to position [377, 0]
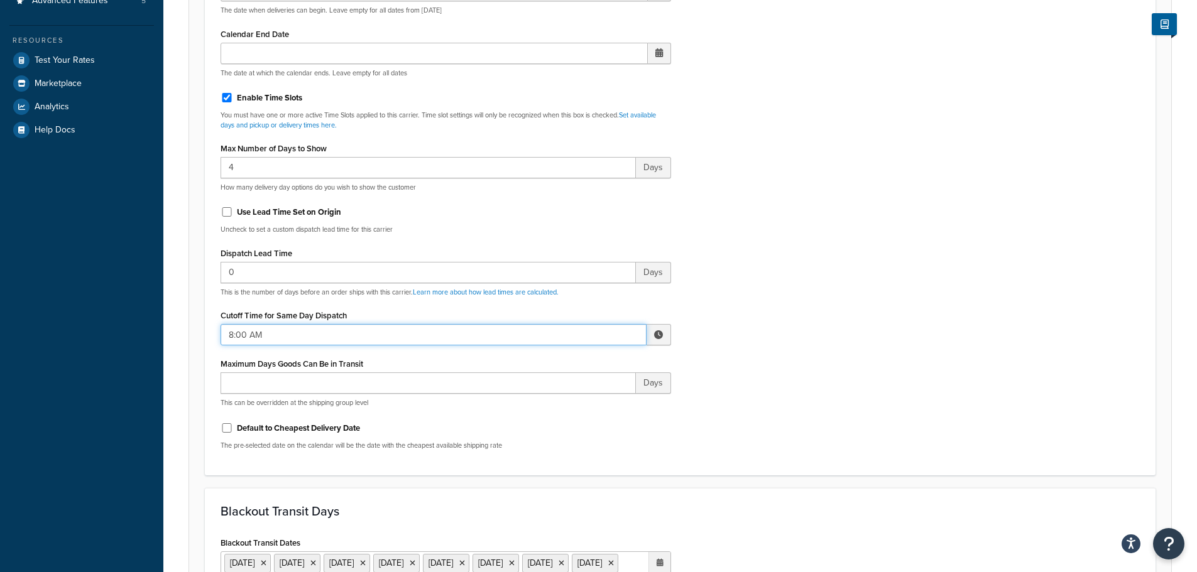
drag, startPoint x: 247, startPoint y: 330, endPoint x: 480, endPoint y: 326, distance: 233.1
click at [246, 330] on input "8:00 AM" at bounding box center [433, 334] width 426 height 21
click at [567, 358] on span "▲" at bounding box center [565, 362] width 25 height 25
type input "9:00 AM"
click at [762, 320] on div "Include Delivery Date Information: No, just show shipping rates Show Calendar S…" at bounding box center [680, 164] width 938 height 591
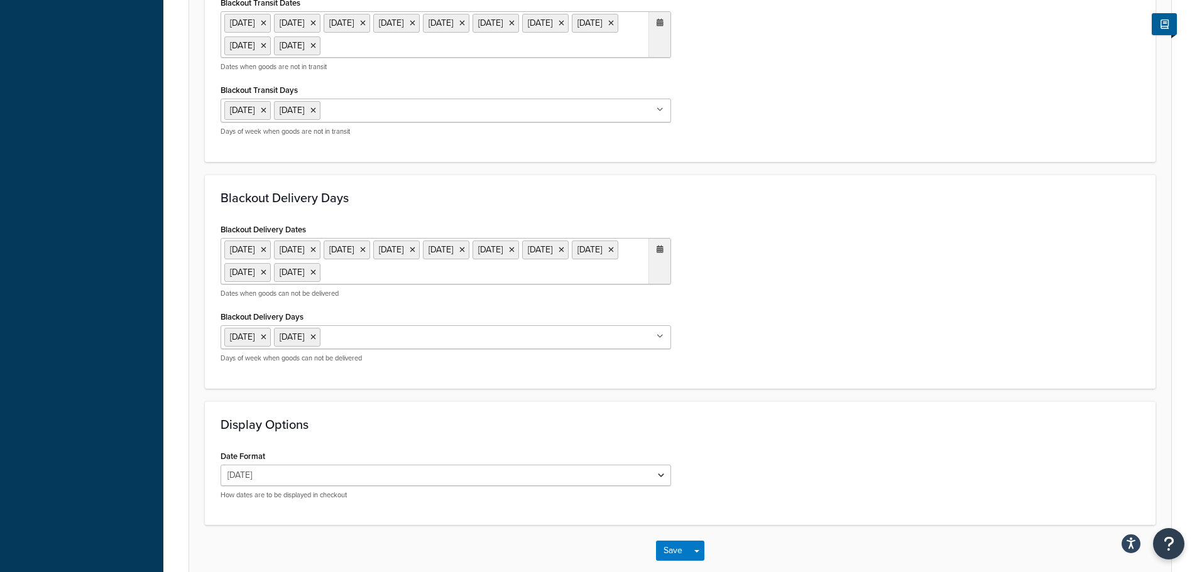
scroll to position [985, 0]
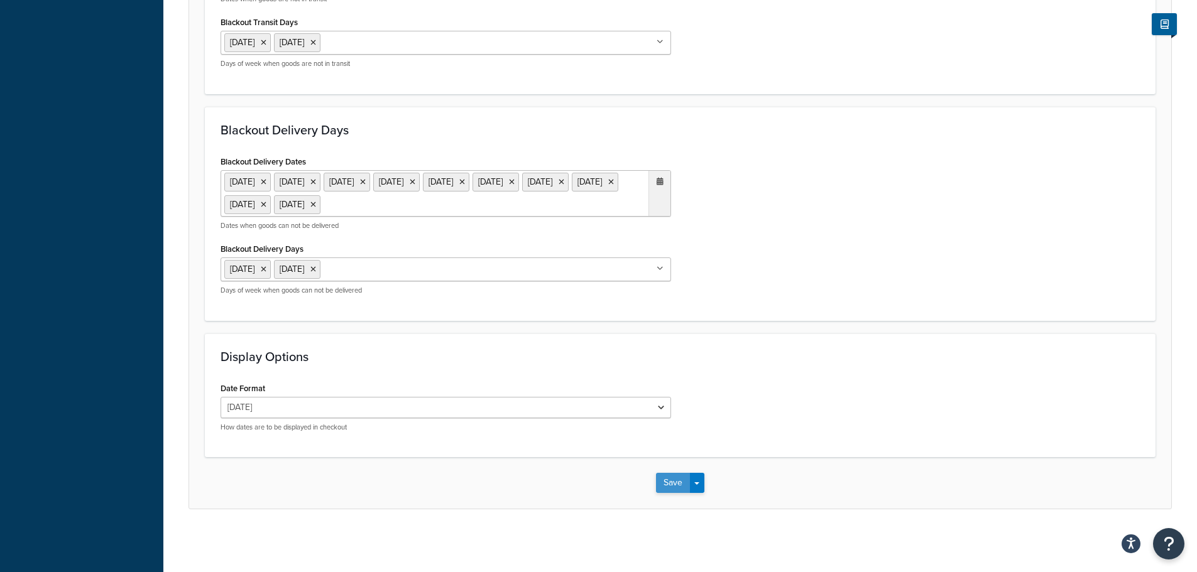
click at [665, 488] on button "Save" at bounding box center [673, 483] width 34 height 20
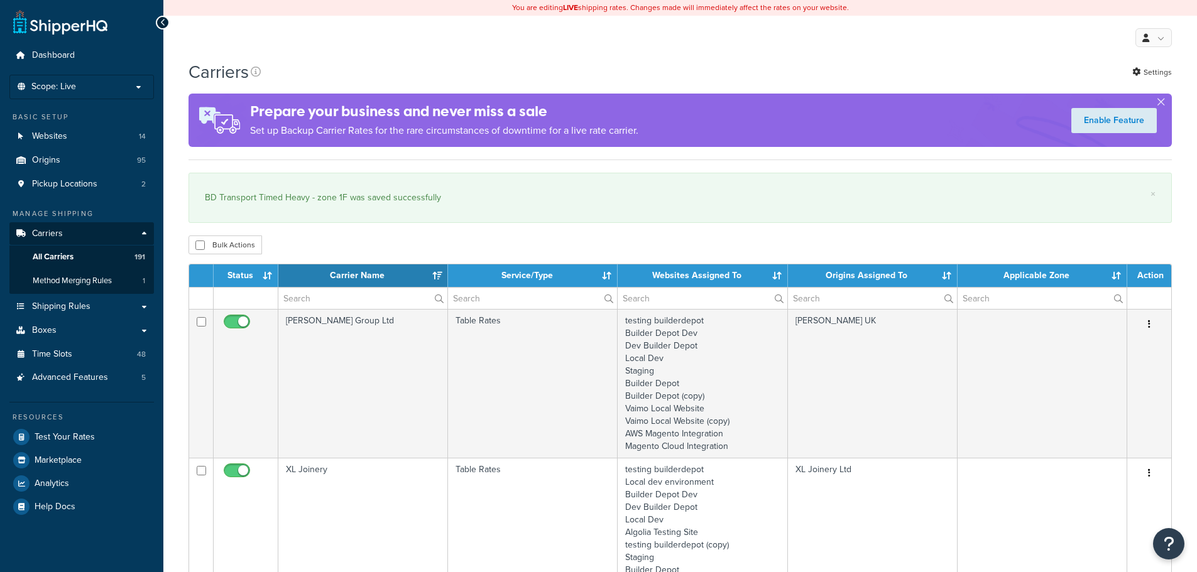
select select "15"
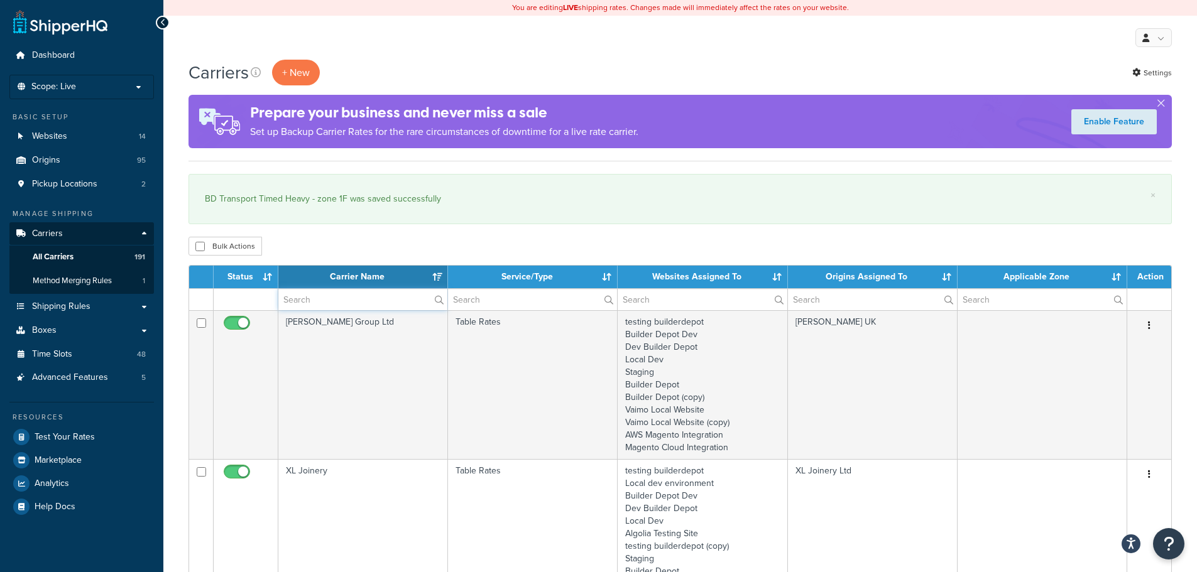
click at [351, 302] on input "text" at bounding box center [362, 299] width 169 height 21
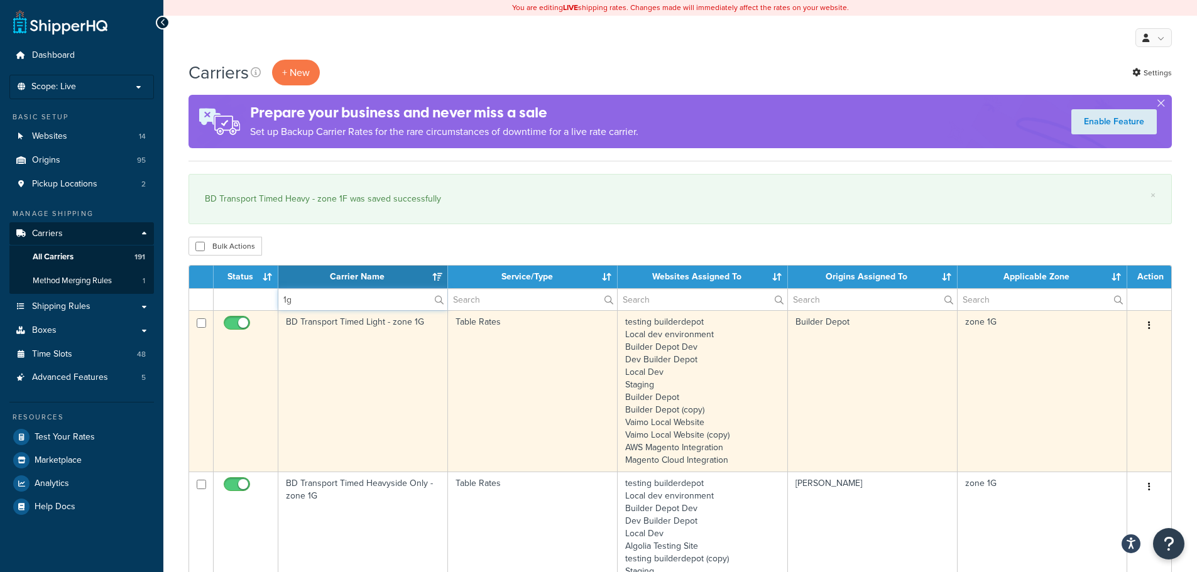
type input "1g"
click at [310, 386] on td "BD Transport Timed Light - zone 1G" at bounding box center [363, 390] width 170 height 161
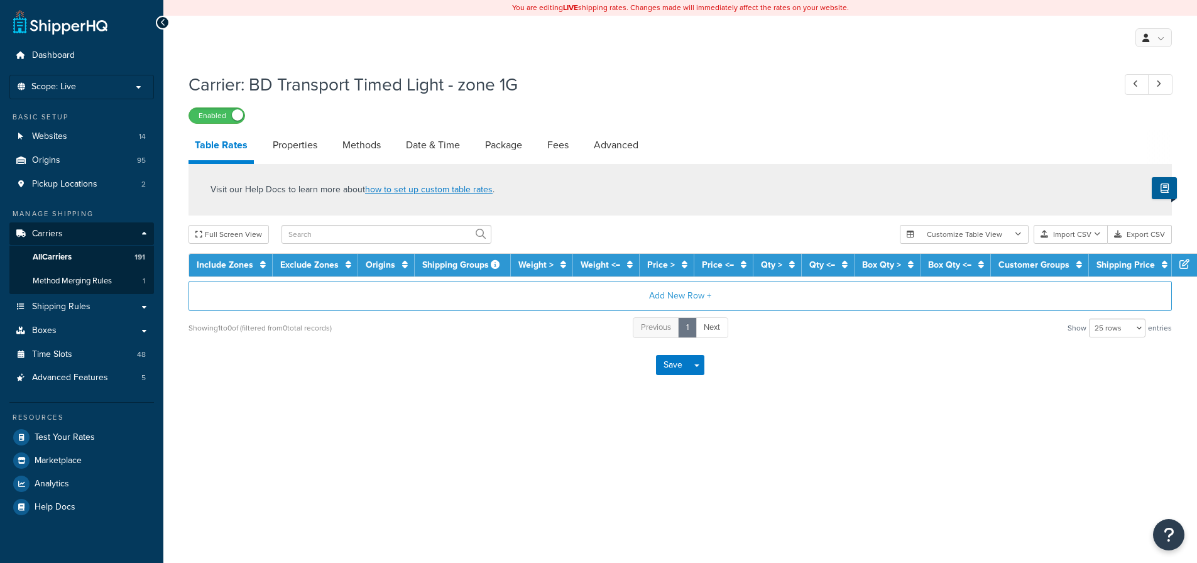
select select "25"
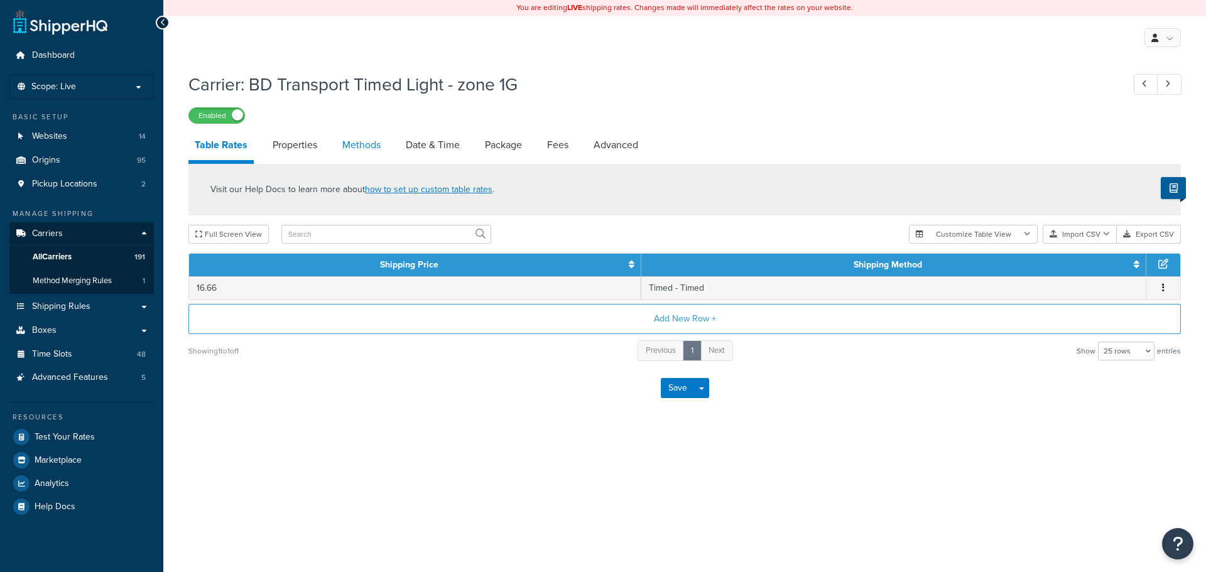
click at [364, 148] on link "Methods" at bounding box center [361, 145] width 51 height 30
select select "25"
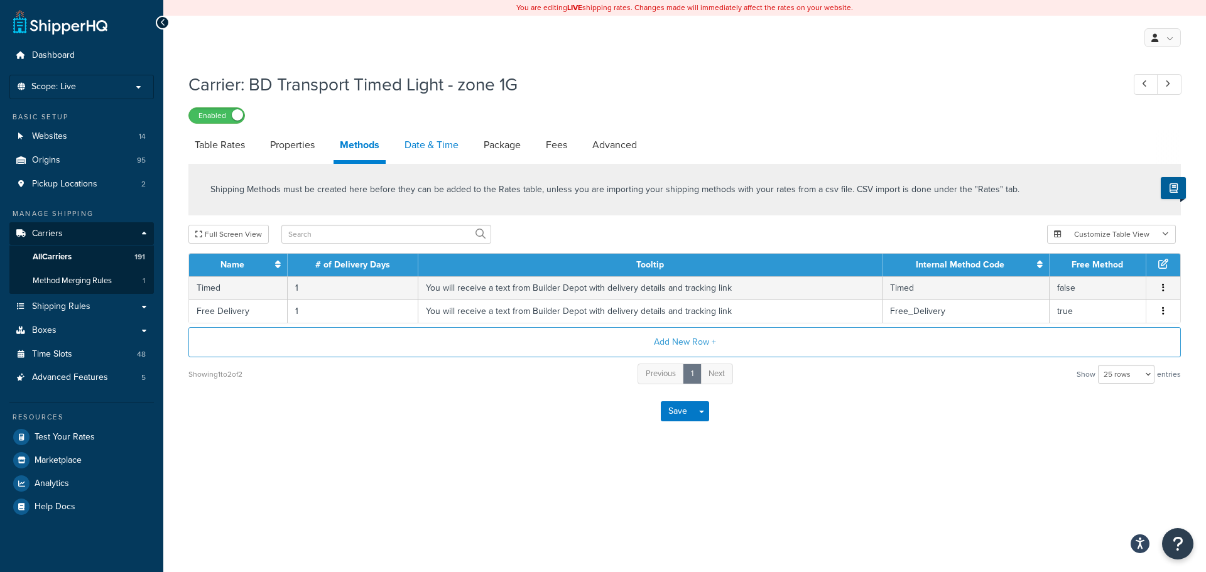
click at [423, 142] on link "Date & Time" at bounding box center [431, 145] width 67 height 30
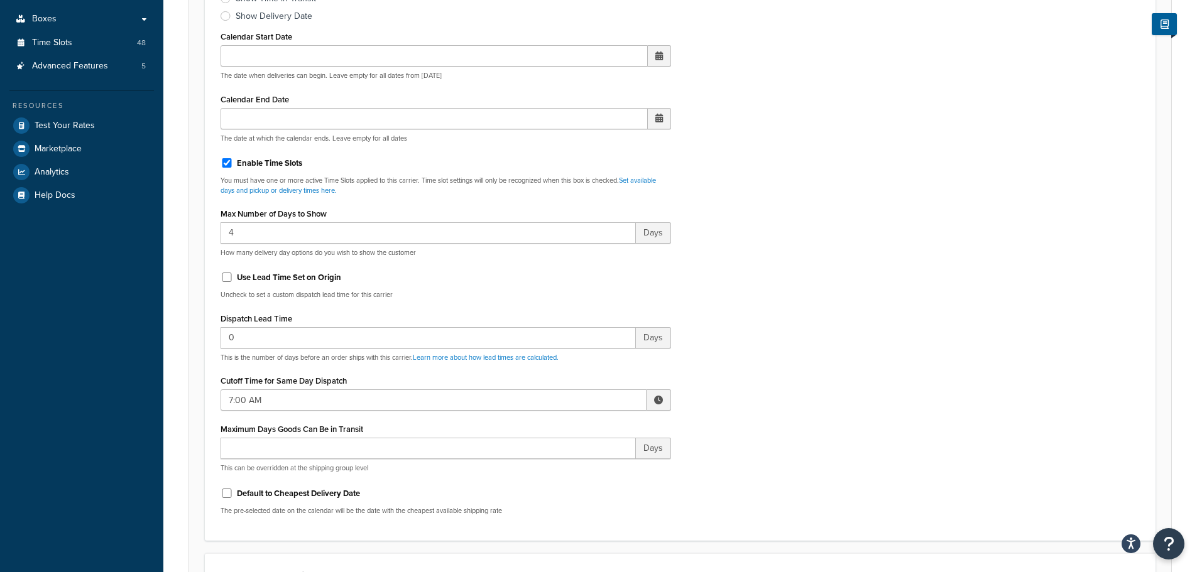
scroll to position [314, 0]
click at [261, 395] on input "7:00 AM" at bounding box center [433, 397] width 426 height 21
click at [557, 422] on span "▲" at bounding box center [565, 425] width 25 height 25
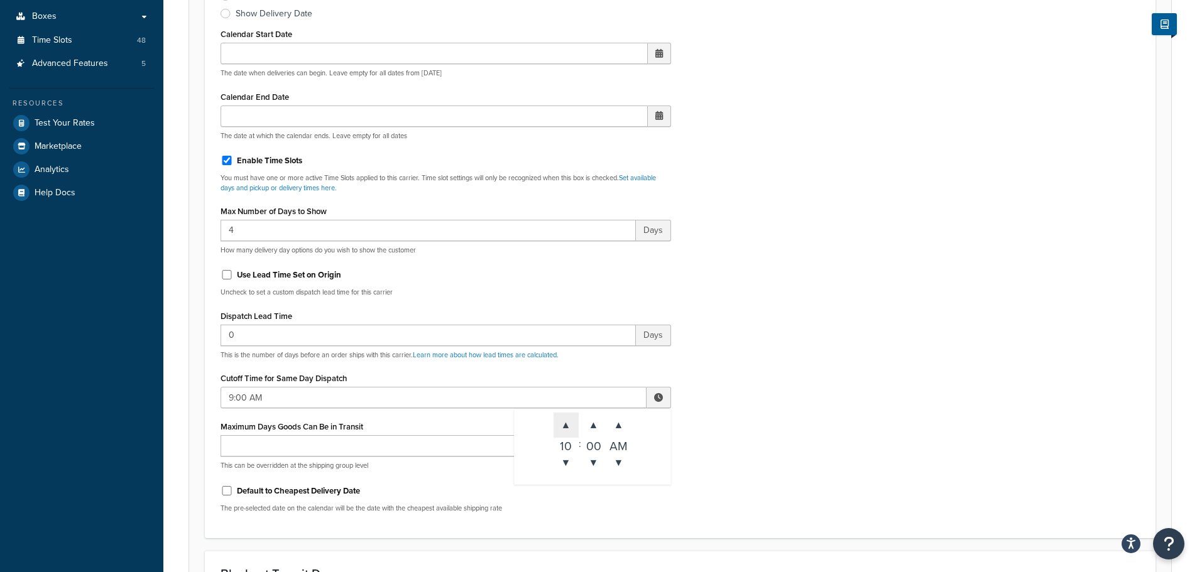
type input "10:00 AM"
click at [850, 395] on div "Include Delivery Date Information: No, just show shipping rates Show Calendar S…" at bounding box center [680, 227] width 938 height 591
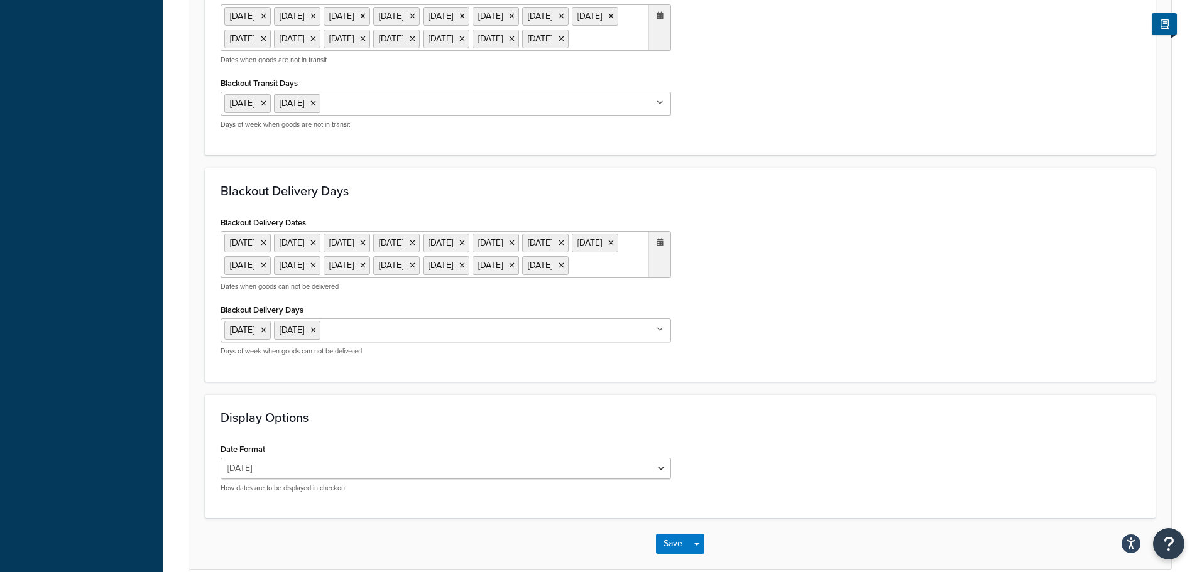
scroll to position [1030, 0]
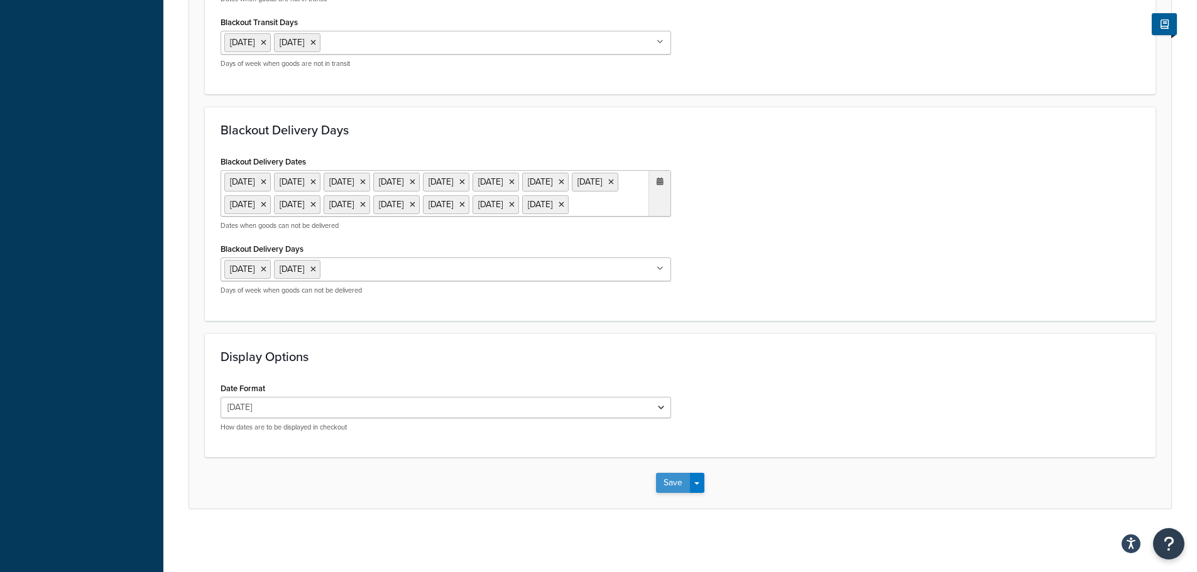
click at [666, 488] on button "Save" at bounding box center [673, 483] width 34 height 20
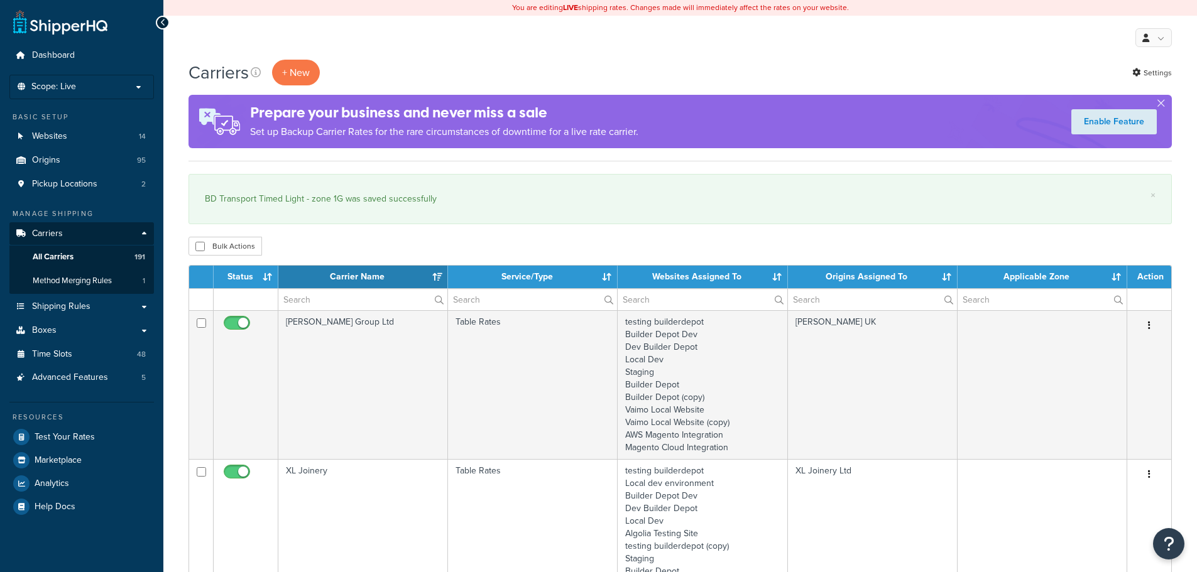
select select "15"
click at [310, 299] on input "text" at bounding box center [362, 299] width 169 height 21
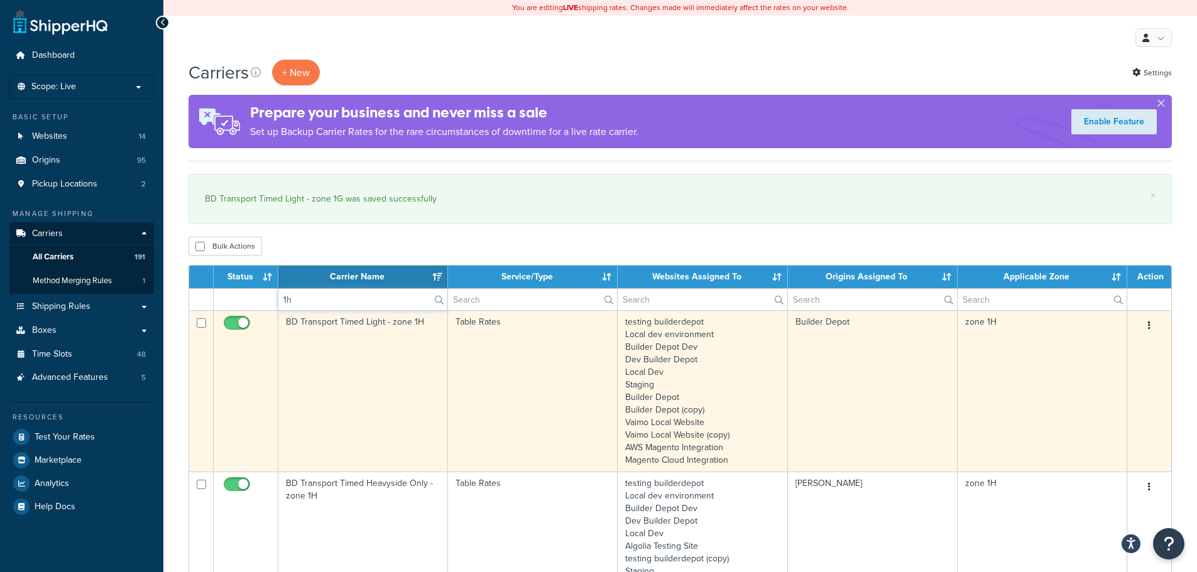
type input "1h"
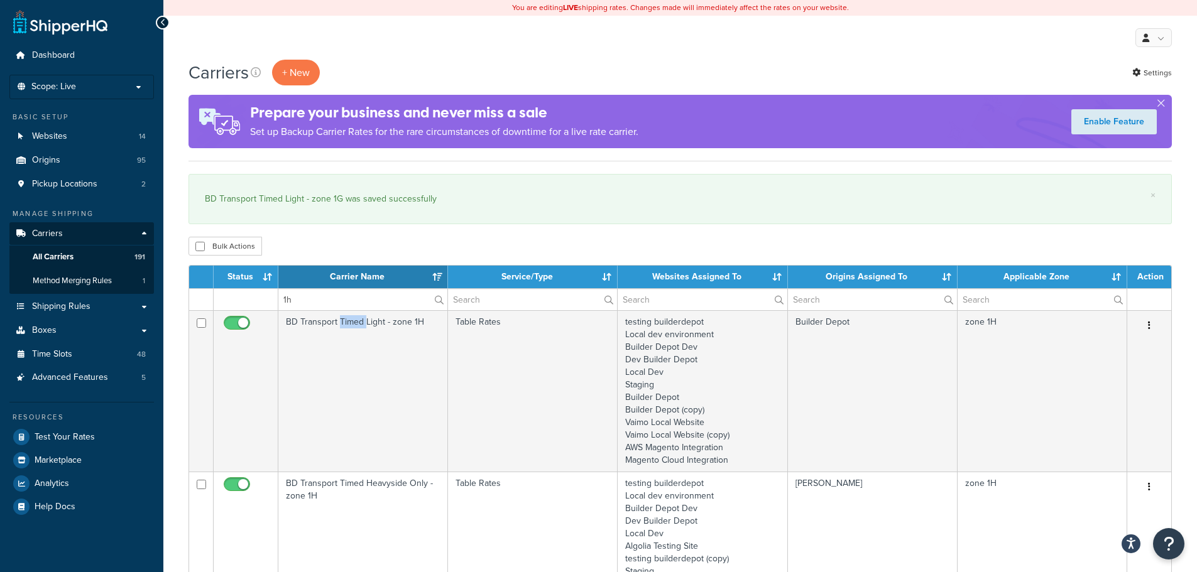
click at [359, 377] on td "BD Transport Timed Light - zone 1H" at bounding box center [363, 390] width 170 height 161
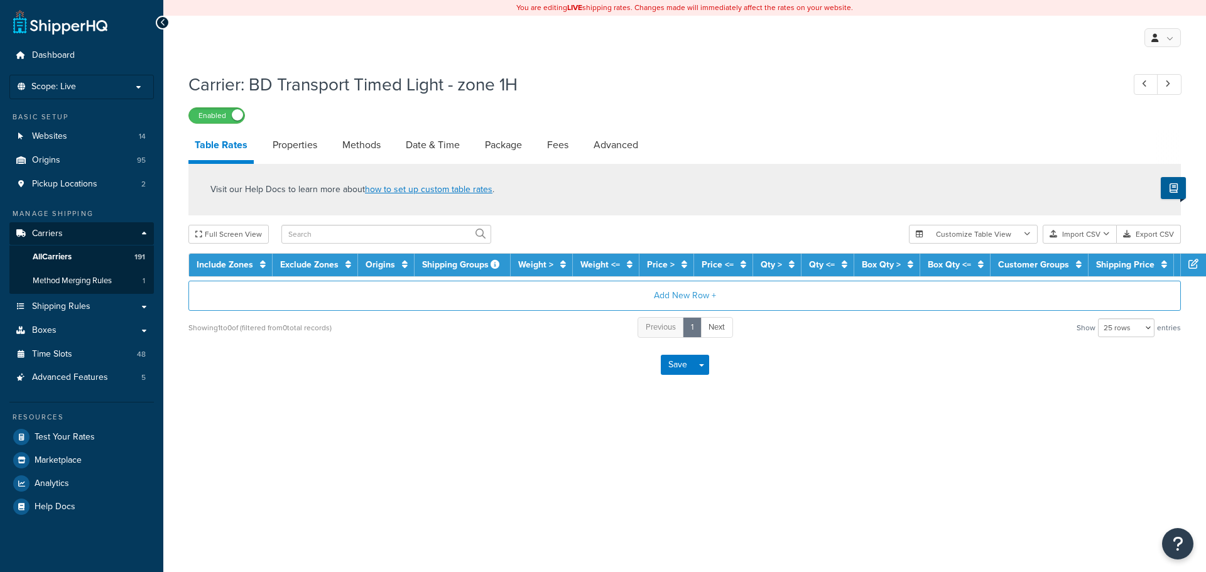
select select "25"
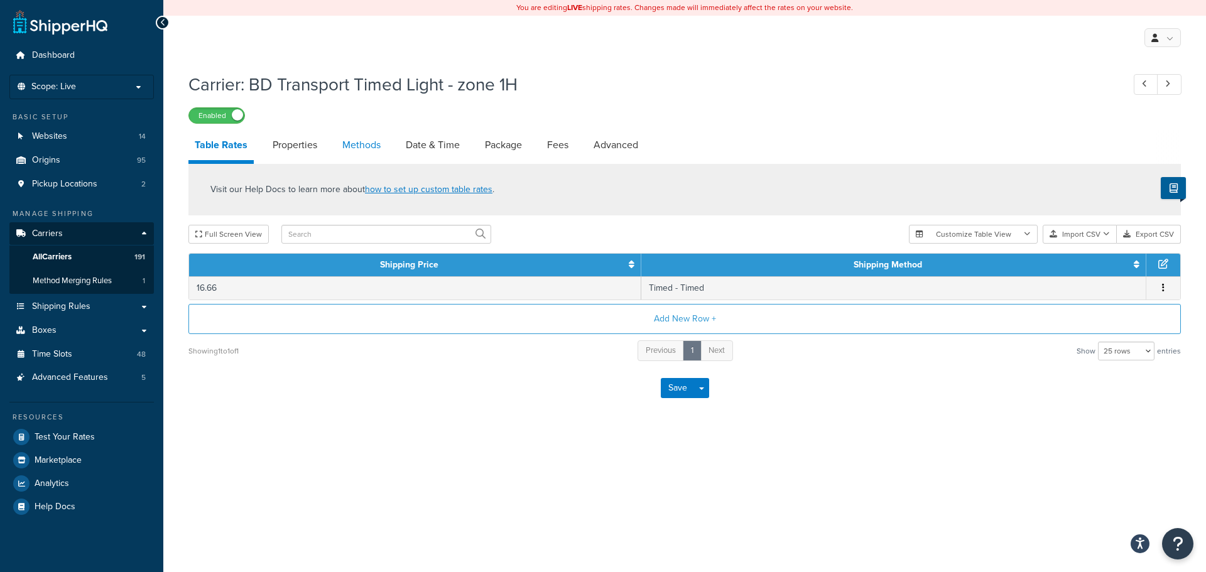
click at [369, 140] on link "Methods" at bounding box center [361, 145] width 51 height 30
select select "25"
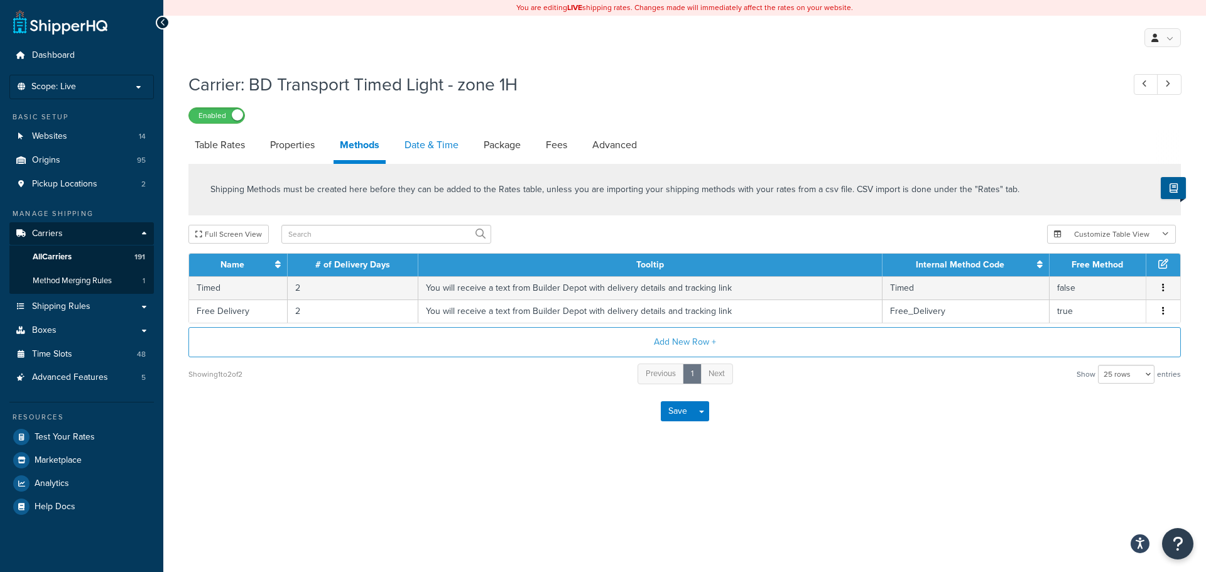
click at [438, 149] on link "Date & Time" at bounding box center [431, 145] width 67 height 30
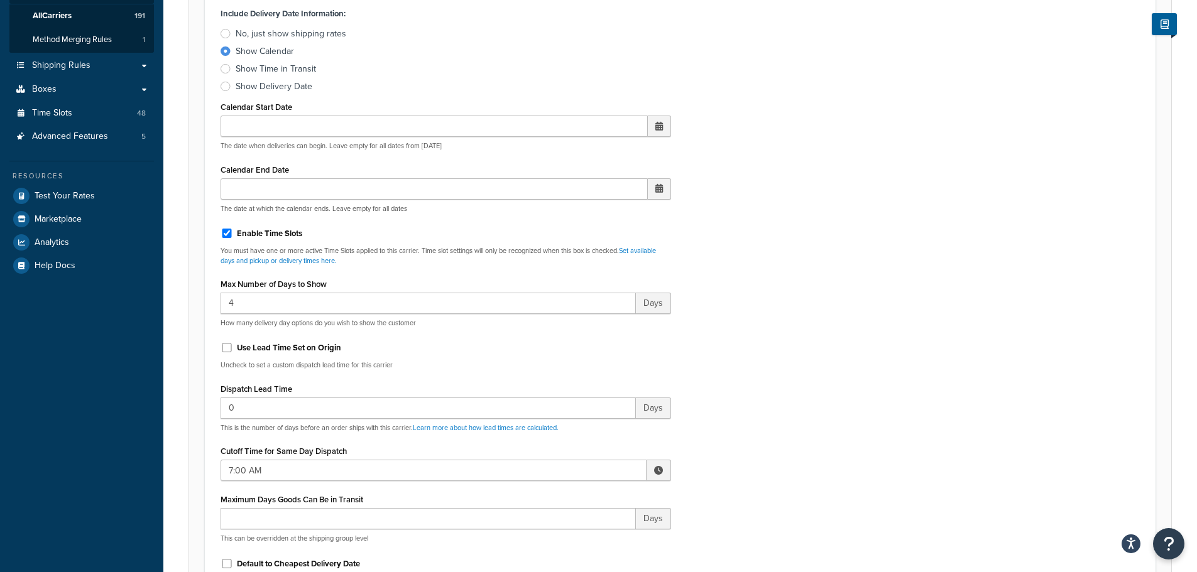
scroll to position [314, 0]
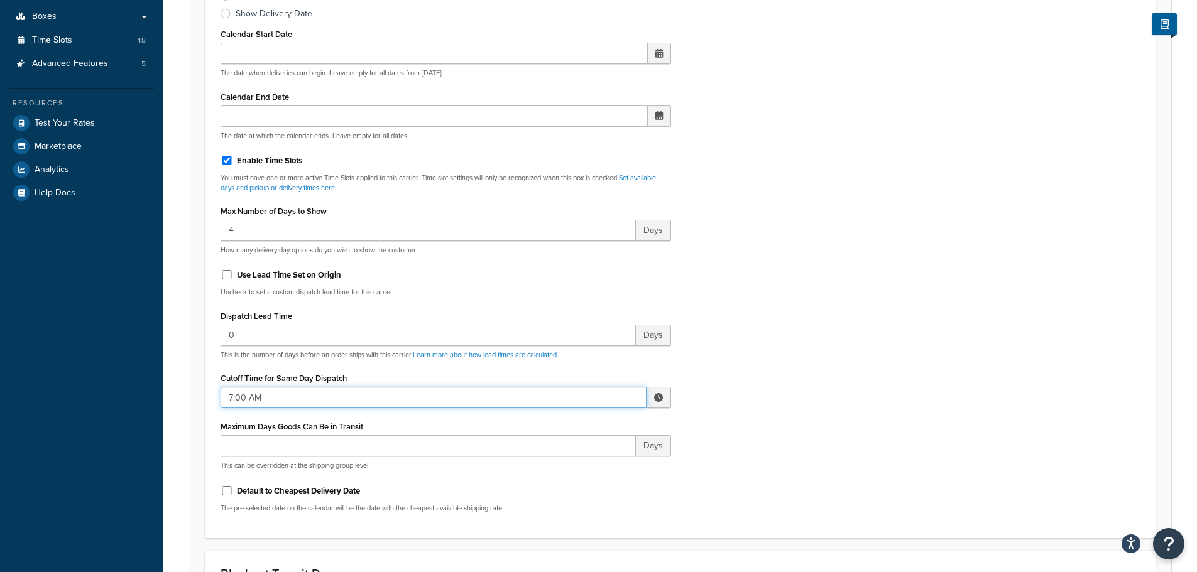
click at [261, 396] on input "7:00 AM" at bounding box center [433, 397] width 426 height 21
click at [561, 426] on span "▲" at bounding box center [565, 425] width 25 height 25
type input "10:00 AM"
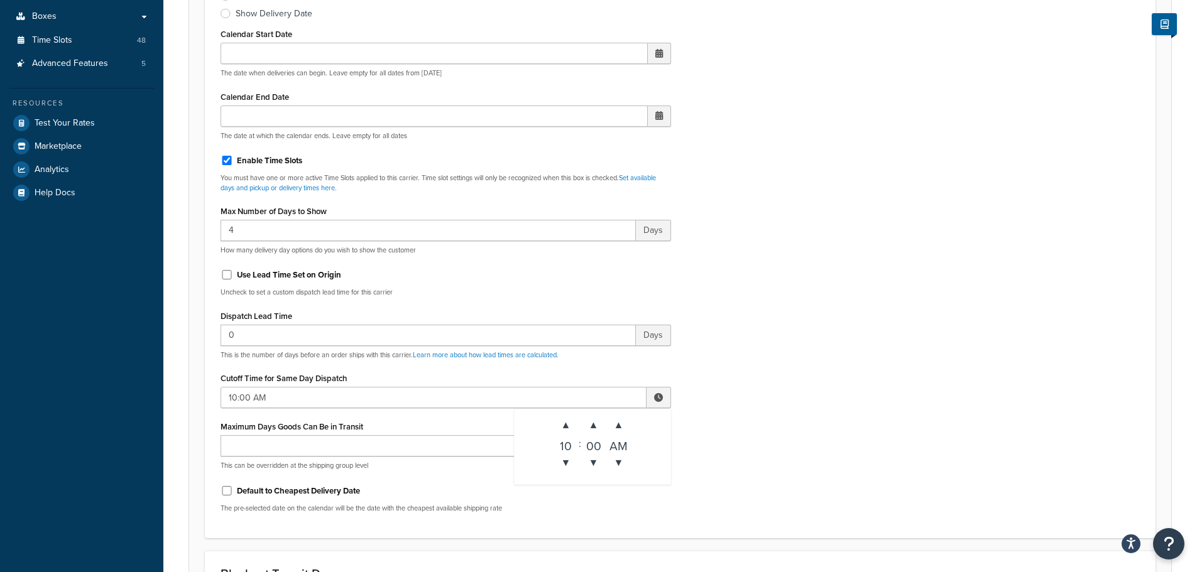
click at [797, 393] on div "Include Delivery Date Information: No, just show shipping rates Show Calendar S…" at bounding box center [680, 227] width 938 height 591
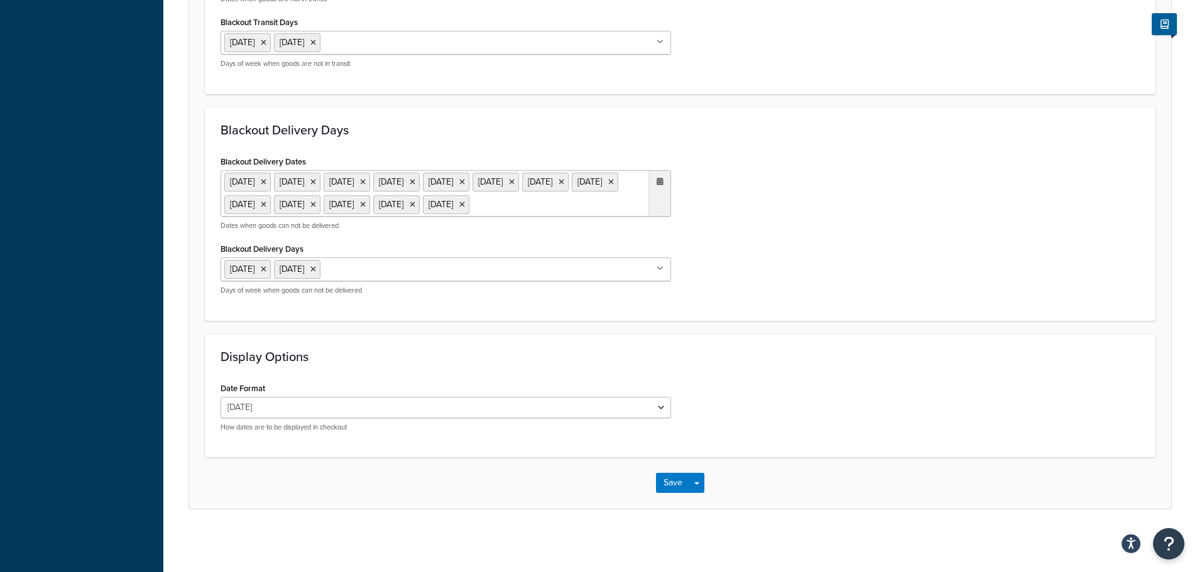
scroll to position [1030, 0]
click at [663, 482] on button "Save" at bounding box center [673, 483] width 34 height 20
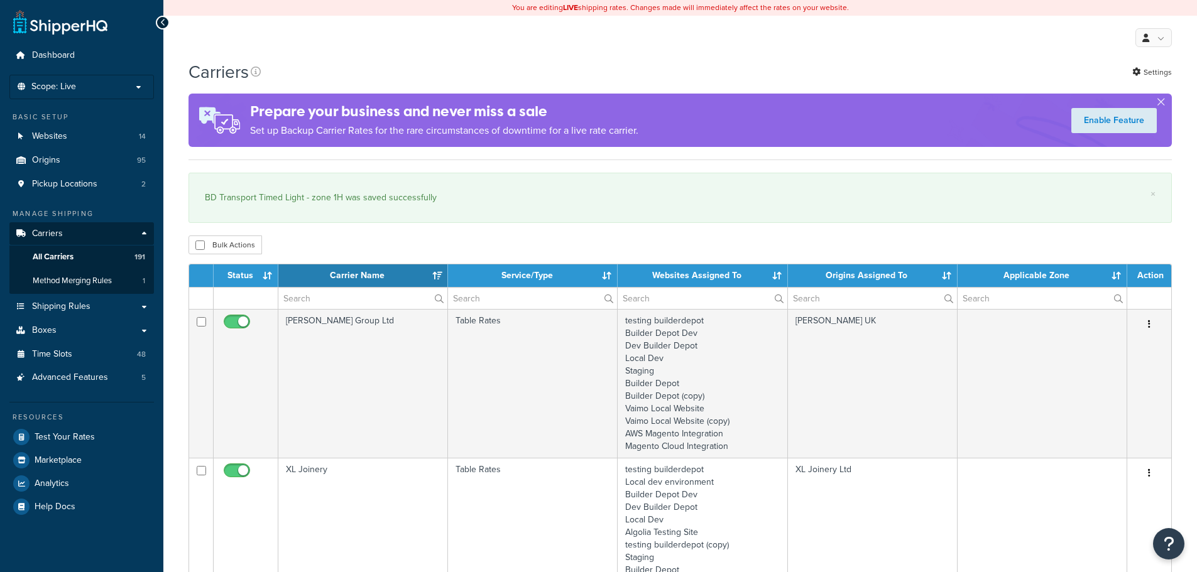
select select "15"
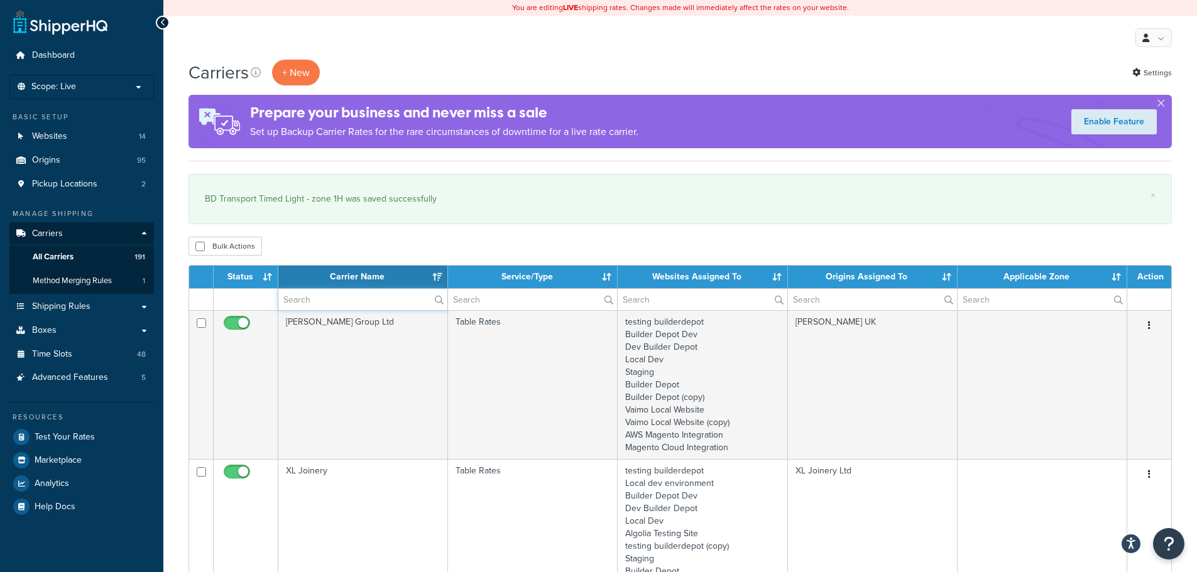
click at [298, 303] on input "text" at bounding box center [362, 299] width 169 height 21
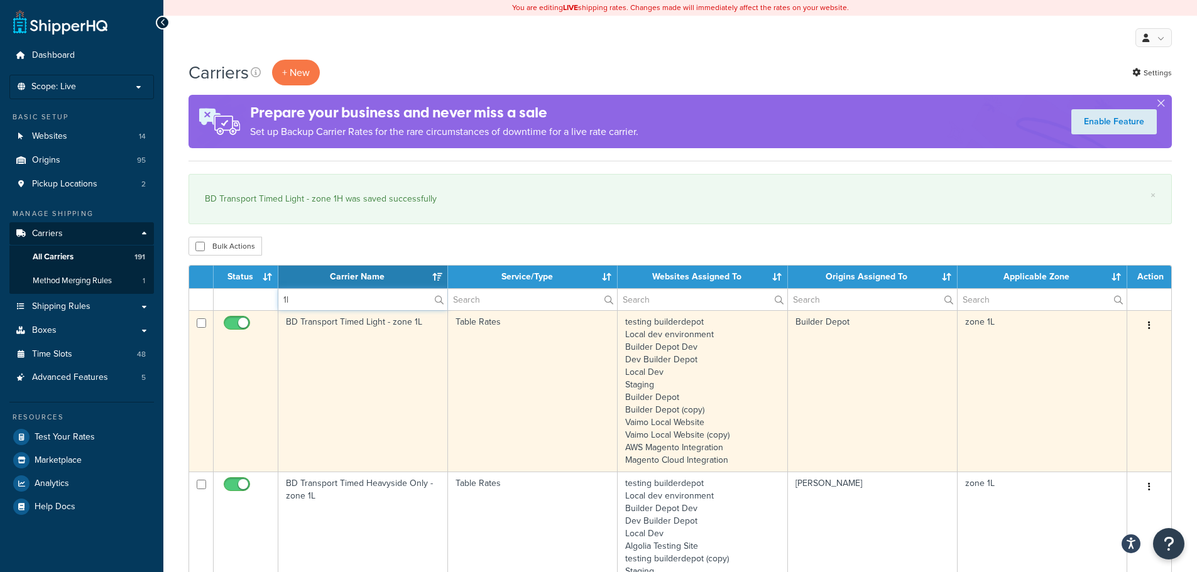
type input "1l"
click at [308, 392] on td "BD Transport Timed Light - zone 1L" at bounding box center [363, 390] width 170 height 161
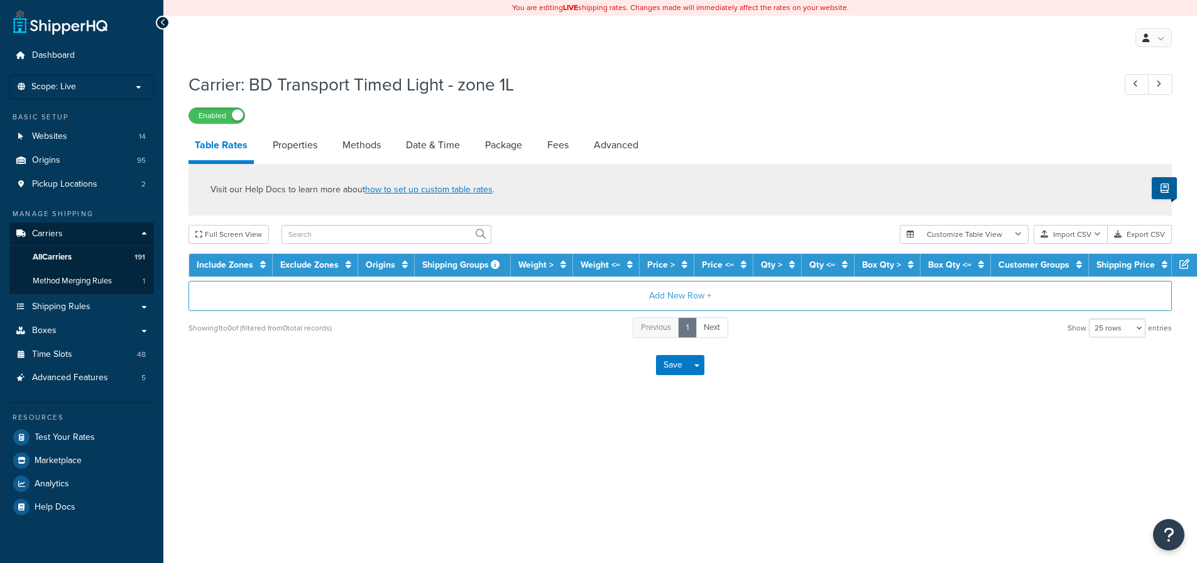
select select "25"
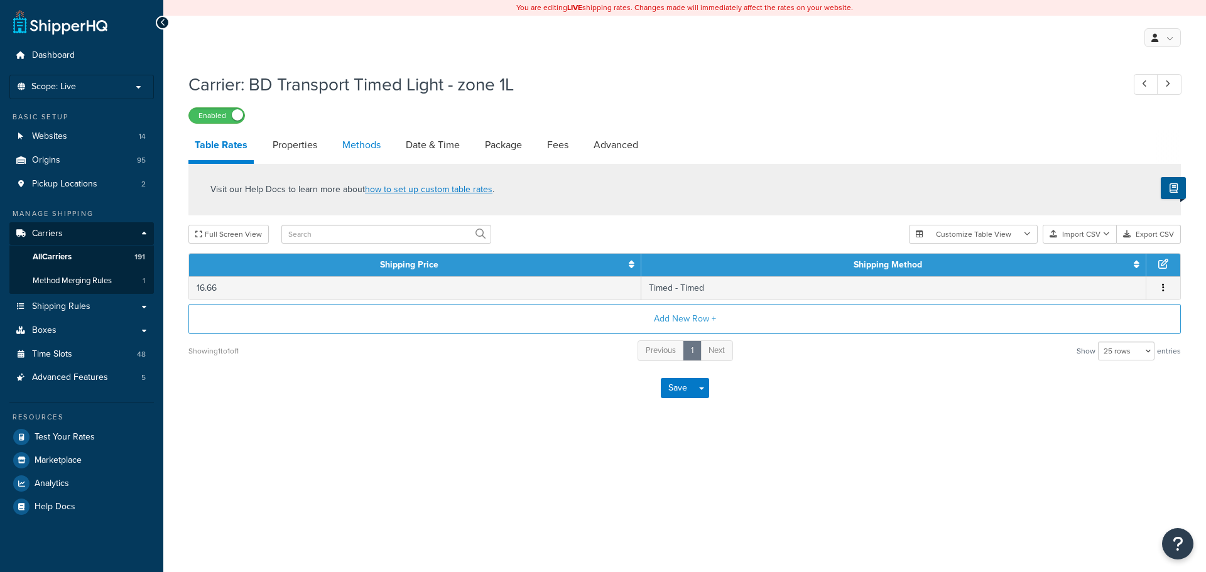
click at [366, 143] on link "Methods" at bounding box center [361, 145] width 51 height 30
select select "25"
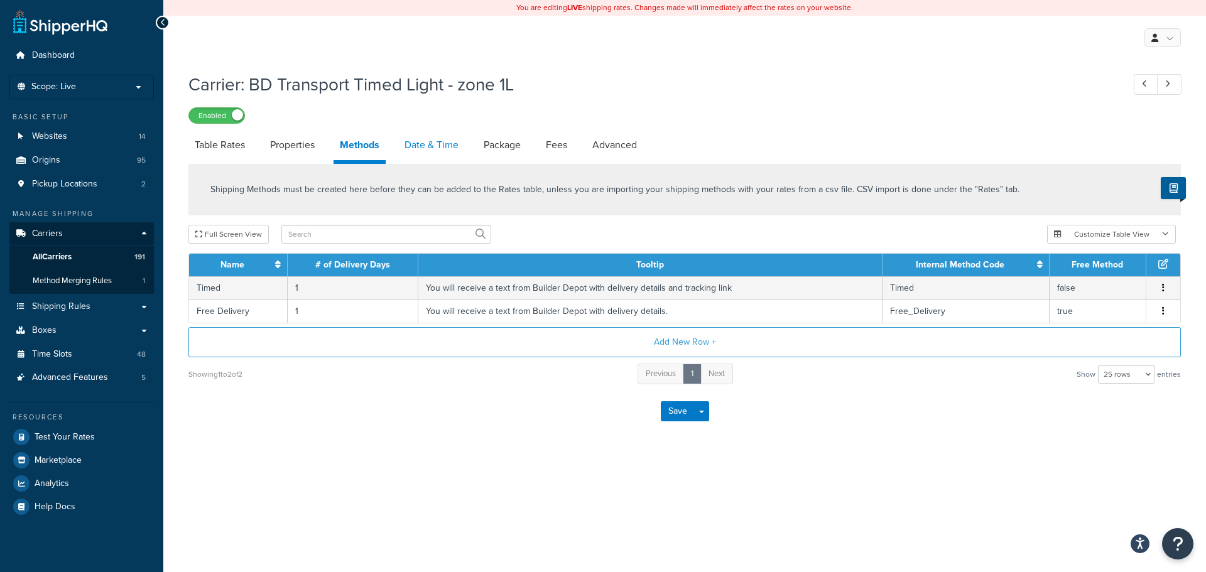
click at [418, 146] on link "Date & Time" at bounding box center [431, 145] width 67 height 30
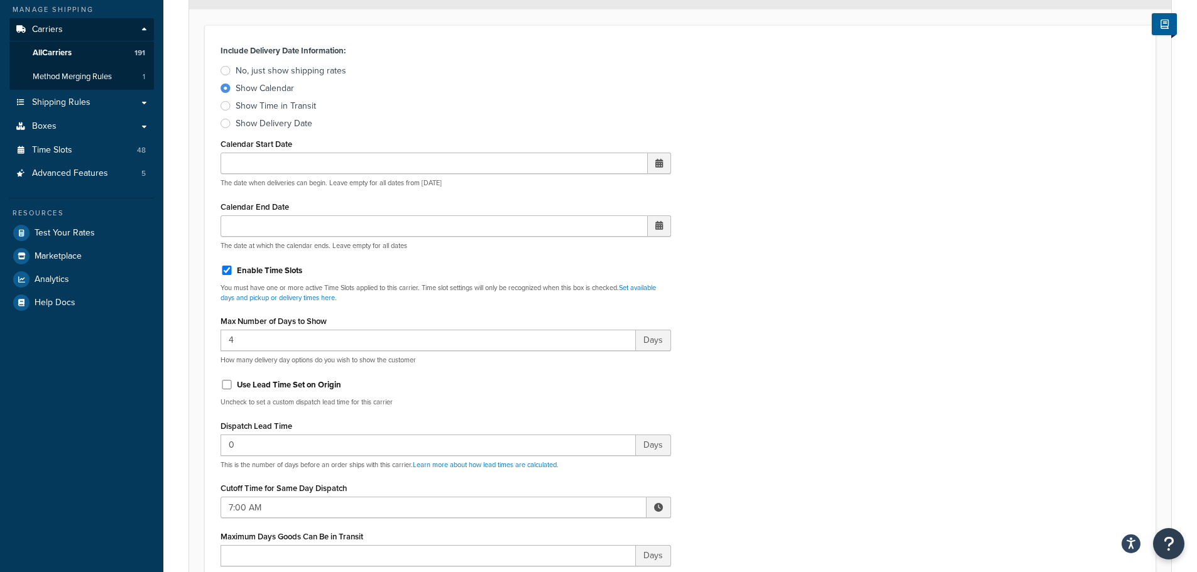
scroll to position [440, 0]
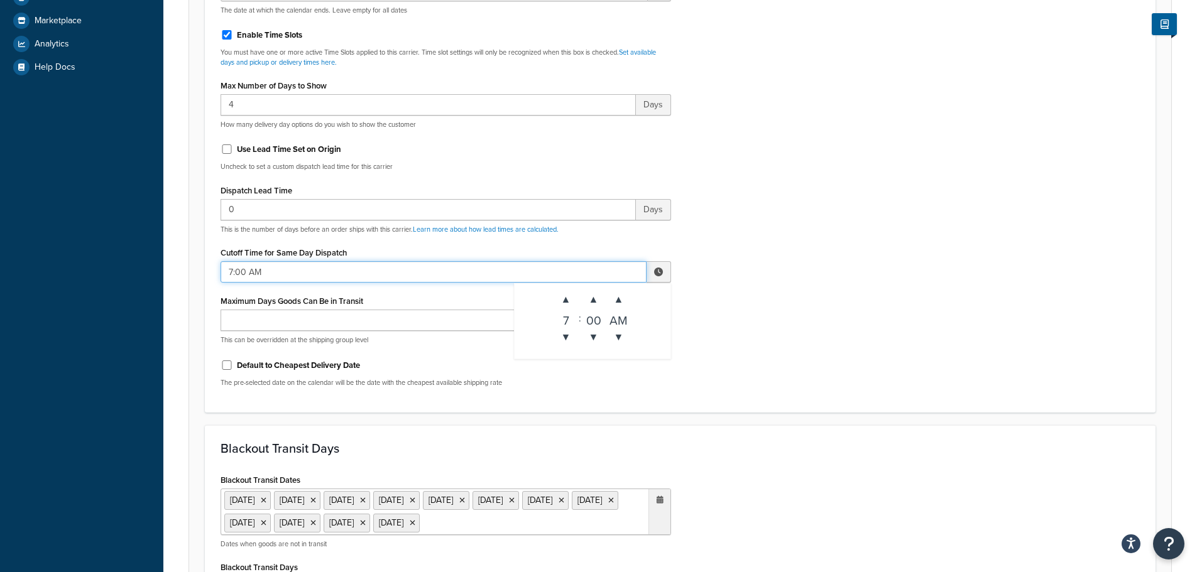
click at [233, 273] on input "7:00 AM" at bounding box center [433, 271] width 426 height 21
click at [557, 296] on span "▲" at bounding box center [565, 299] width 25 height 25
type input "10:00 AM"
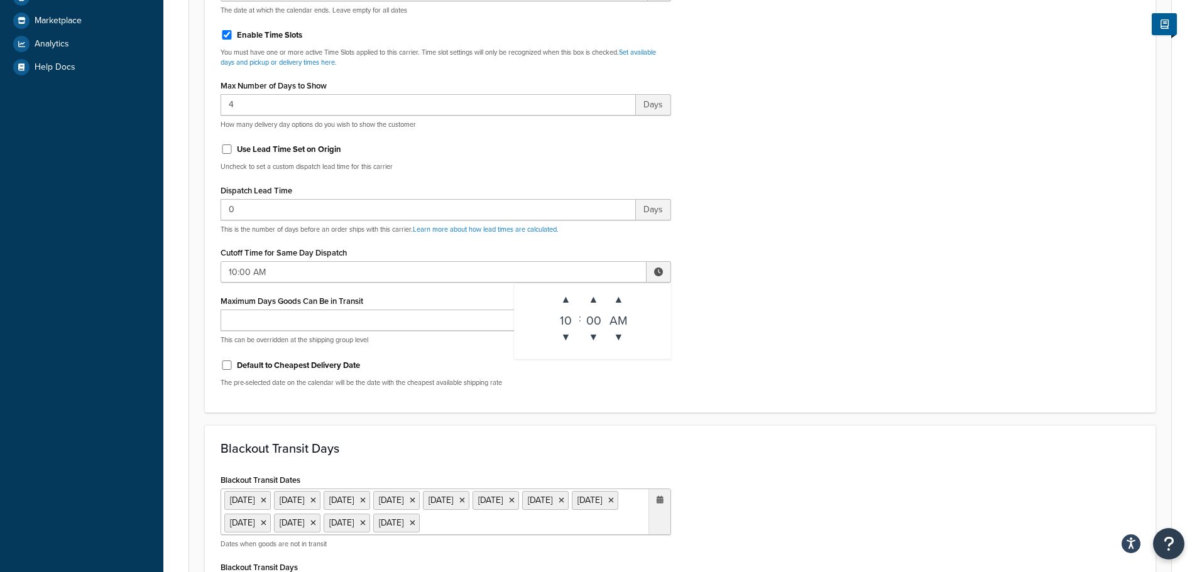
click at [856, 357] on div "Include Delivery Date Information: No, just show shipping rates Show Calendar S…" at bounding box center [680, 101] width 938 height 591
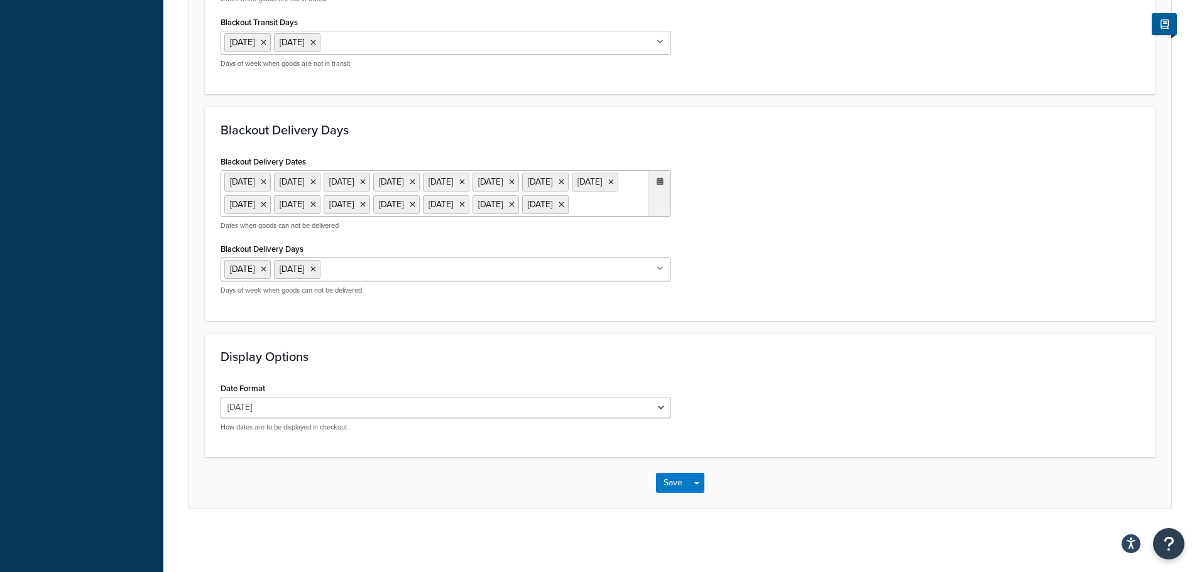
scroll to position [1030, 0]
click at [668, 482] on button "Save" at bounding box center [673, 483] width 34 height 20
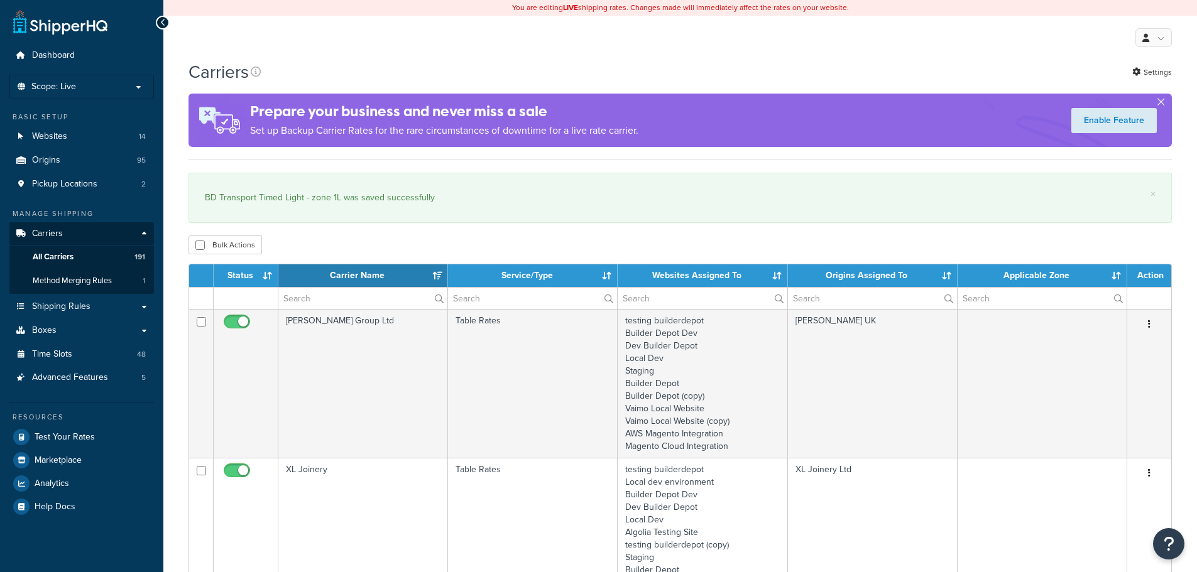
select select "15"
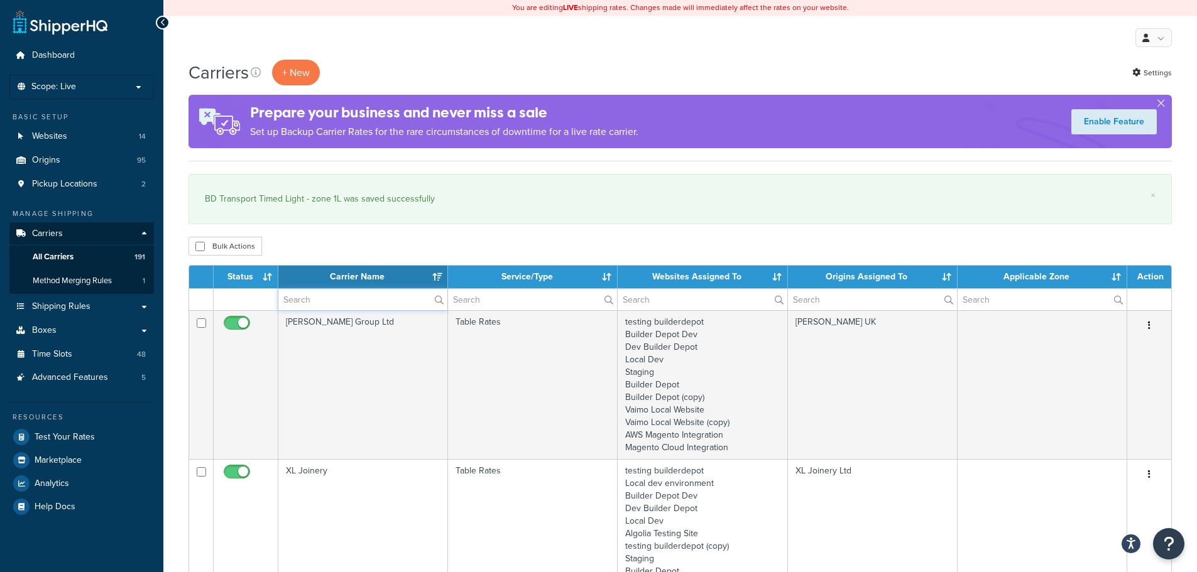
click at [311, 303] on input "text" at bounding box center [362, 299] width 169 height 21
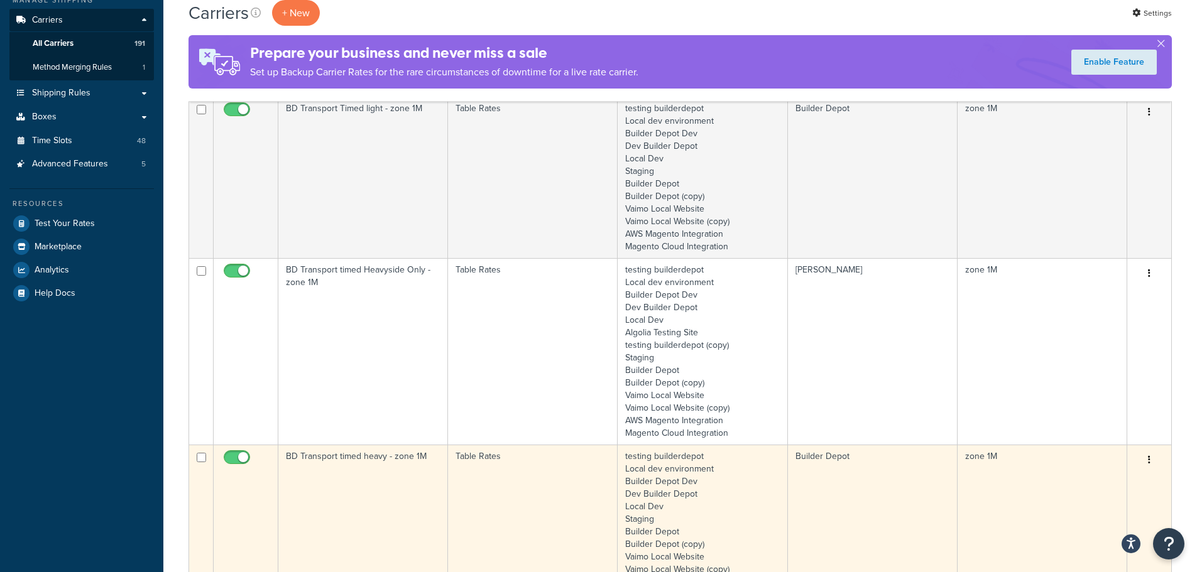
scroll to position [63, 0]
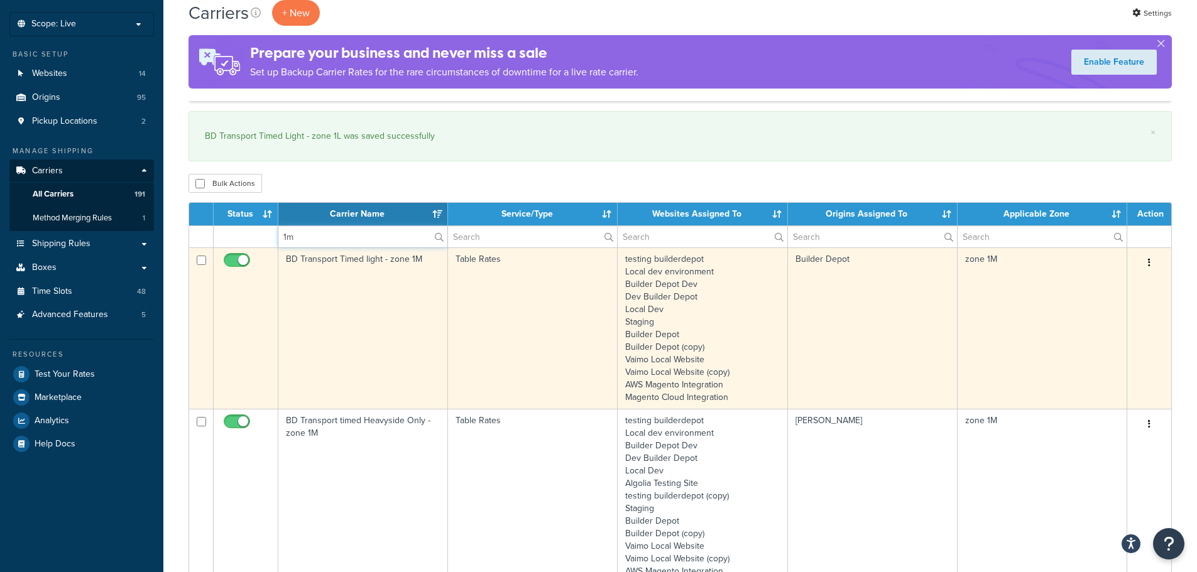
type input "1m"
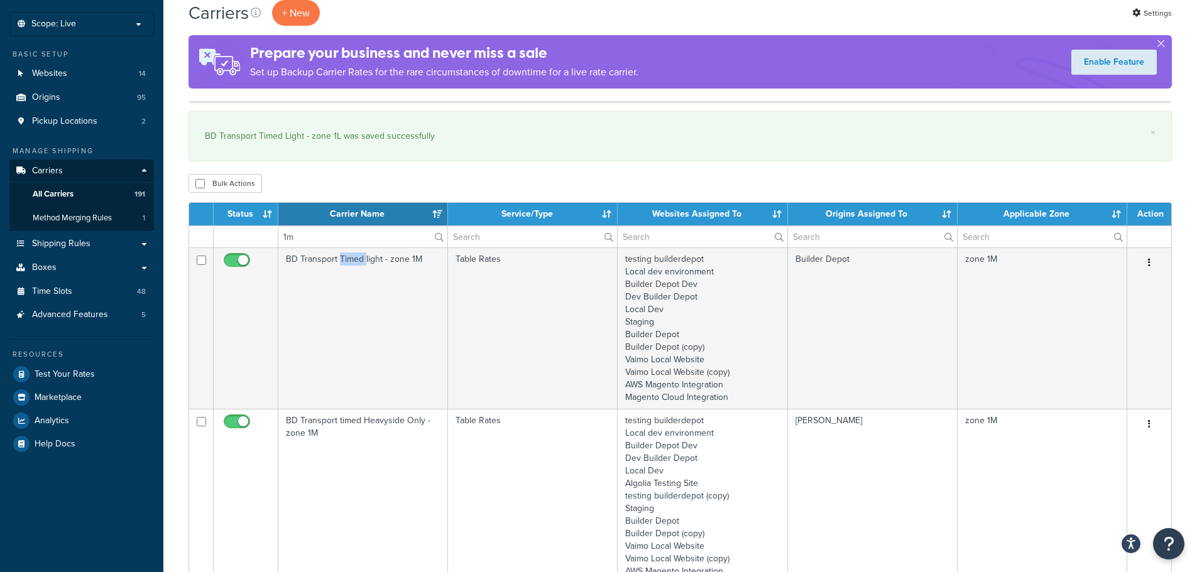
click at [340, 366] on td "BD Transport Timed light - zone 1M" at bounding box center [363, 328] width 170 height 161
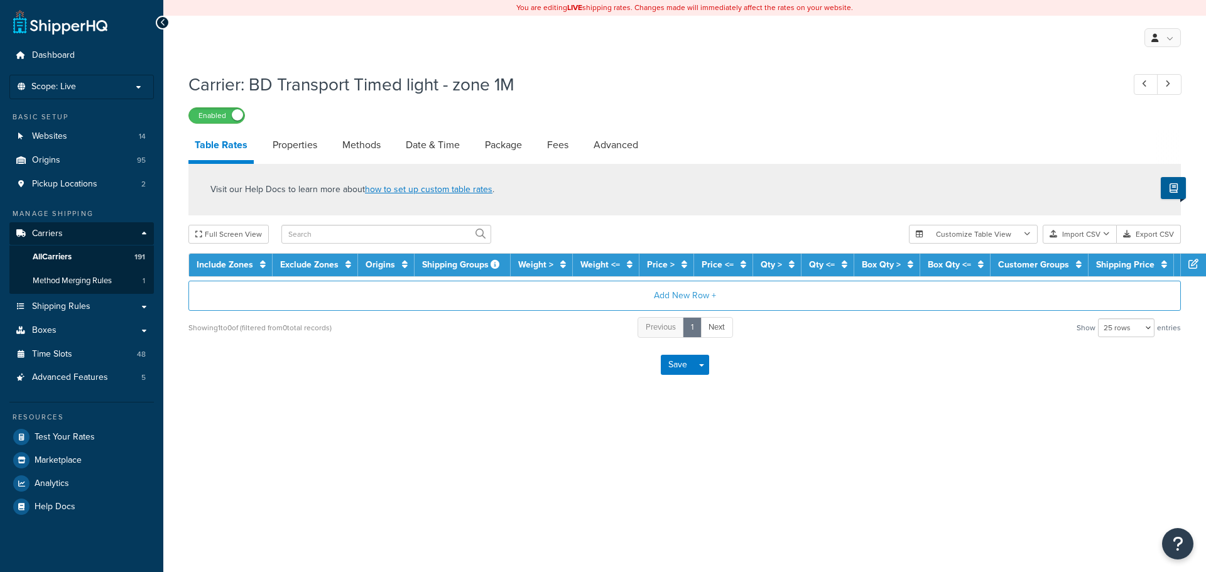
select select "25"
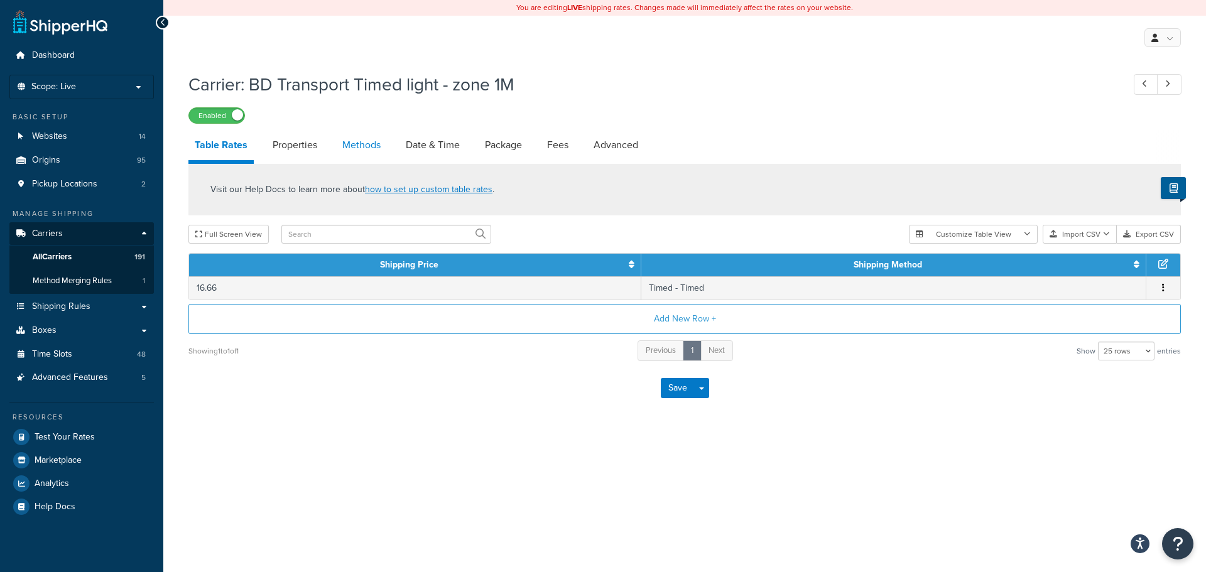
click at [359, 147] on link "Methods" at bounding box center [361, 145] width 51 height 30
select select "25"
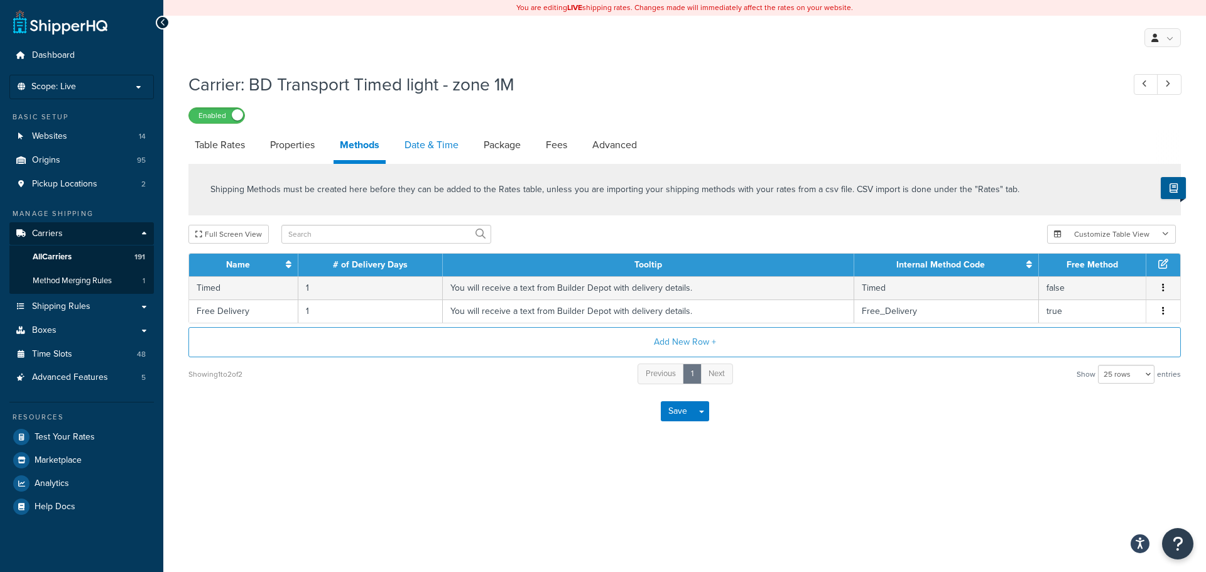
click at [462, 151] on link "Date & Time" at bounding box center [431, 145] width 67 height 30
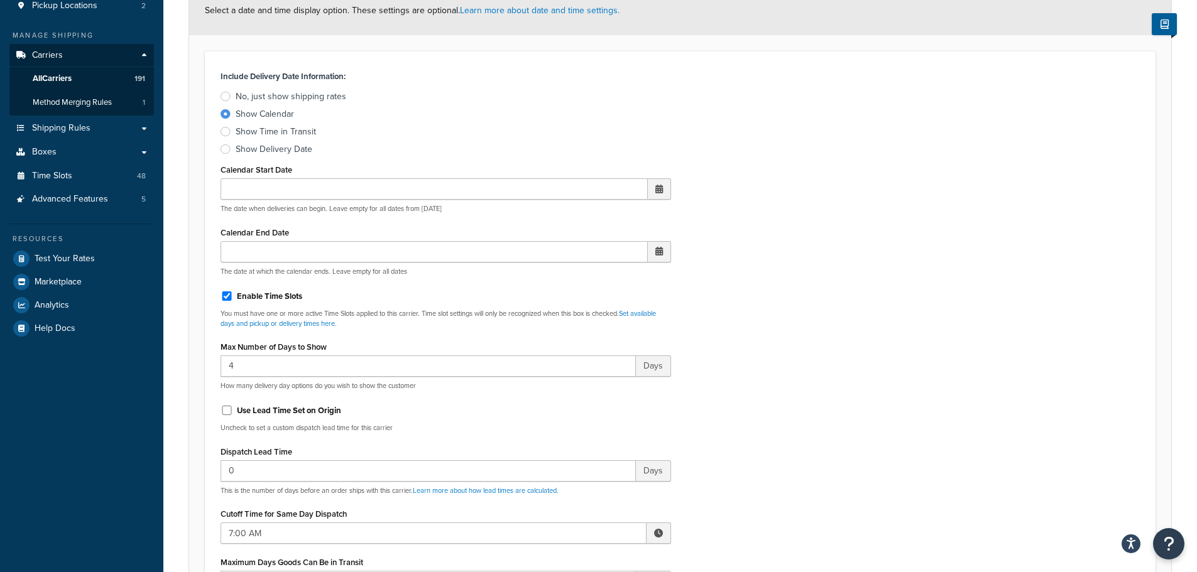
scroll to position [440, 0]
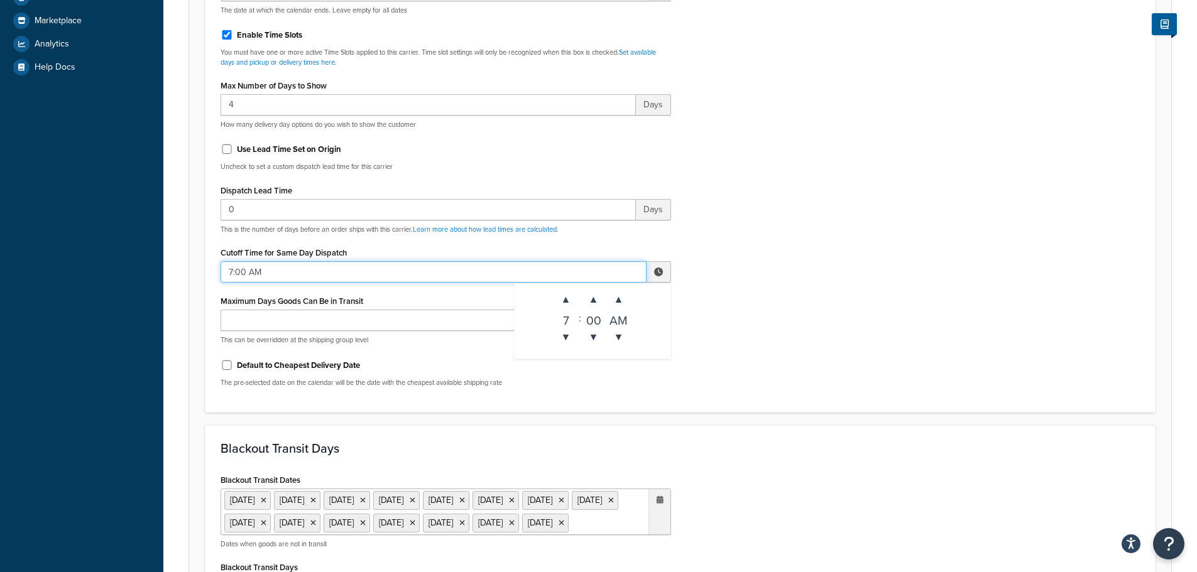
click at [252, 266] on input "7:00 AM" at bounding box center [433, 271] width 426 height 21
click at [563, 296] on span "▲" at bounding box center [565, 299] width 25 height 25
type input "10:00 AM"
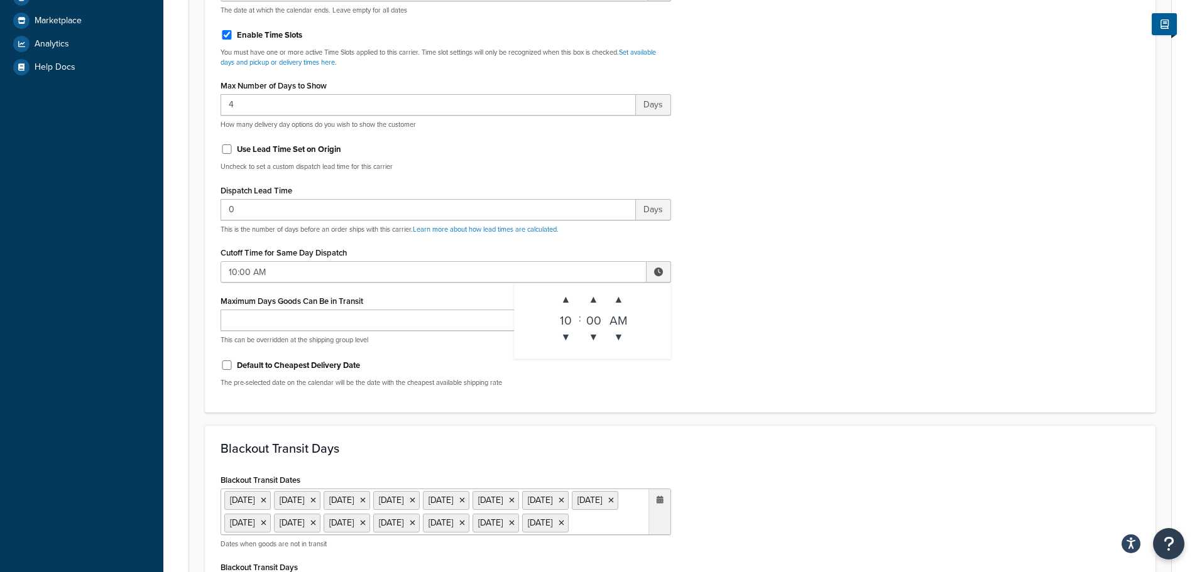
click at [855, 305] on div "Include Delivery Date Information: No, just show shipping rates Show Calendar S…" at bounding box center [680, 101] width 938 height 591
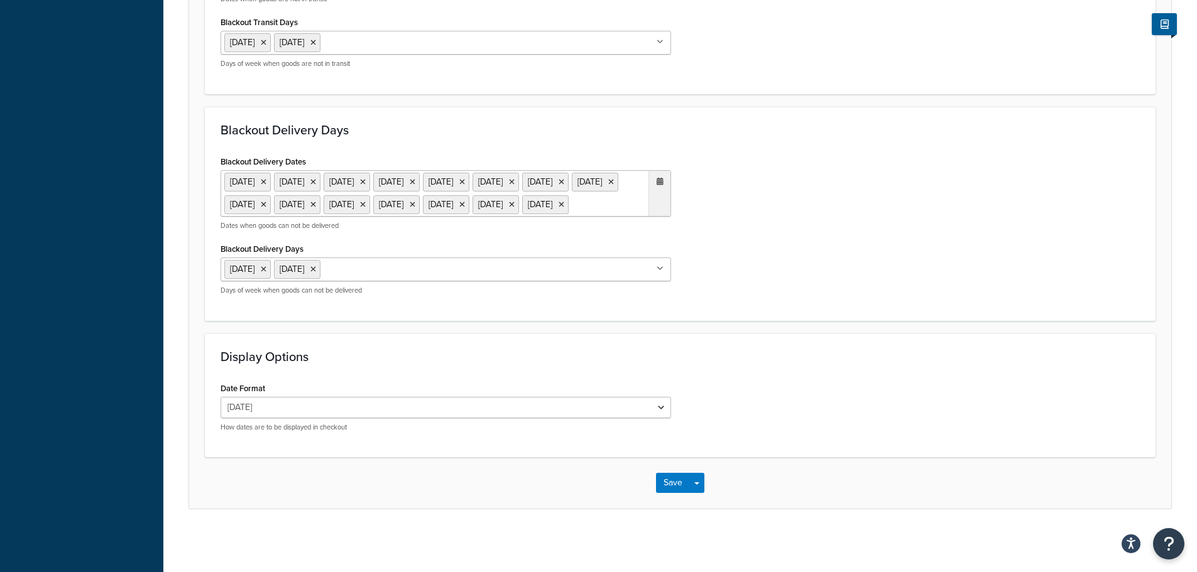
scroll to position [1030, 0]
click at [665, 489] on button "Save" at bounding box center [673, 483] width 34 height 20
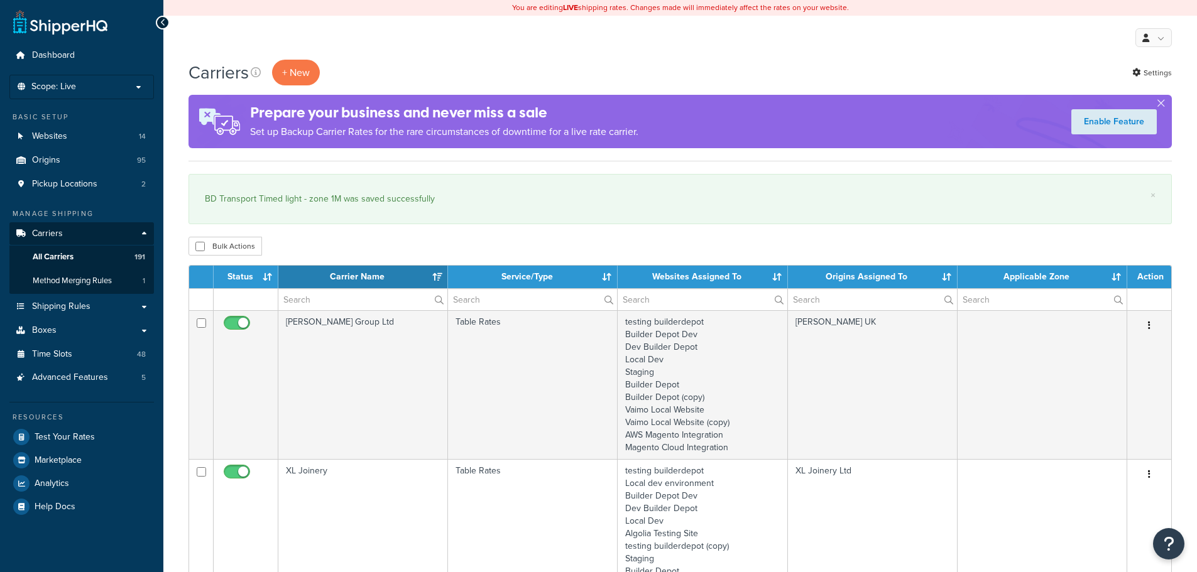
select select "15"
click at [303, 298] on input "text" at bounding box center [362, 299] width 169 height 21
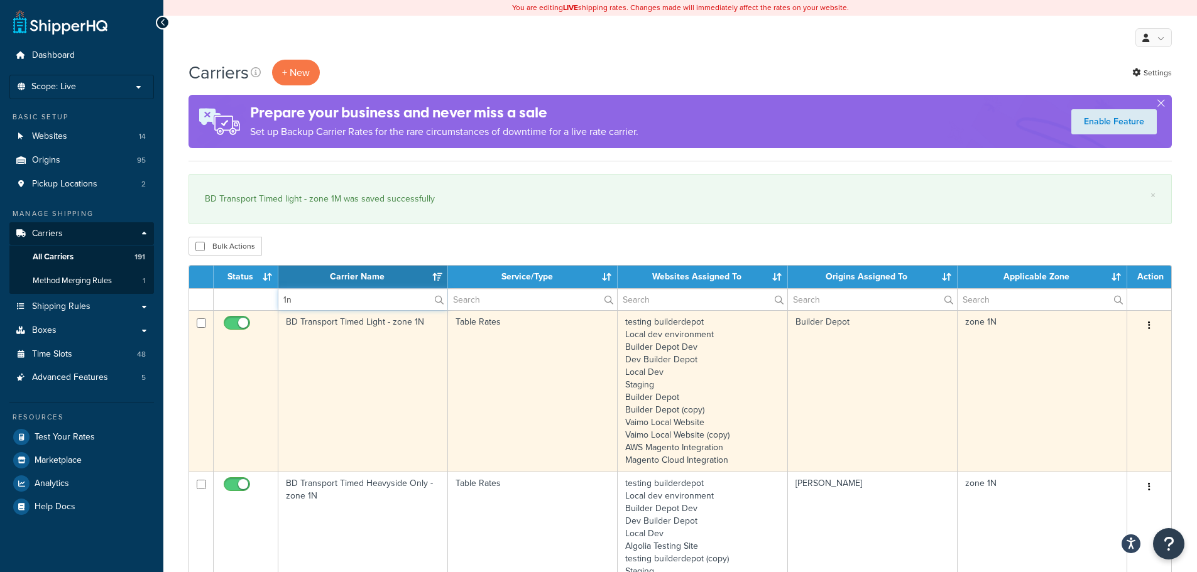
type input "1n"
click at [329, 381] on td "BD Transport Timed Light - zone 1N" at bounding box center [363, 390] width 170 height 161
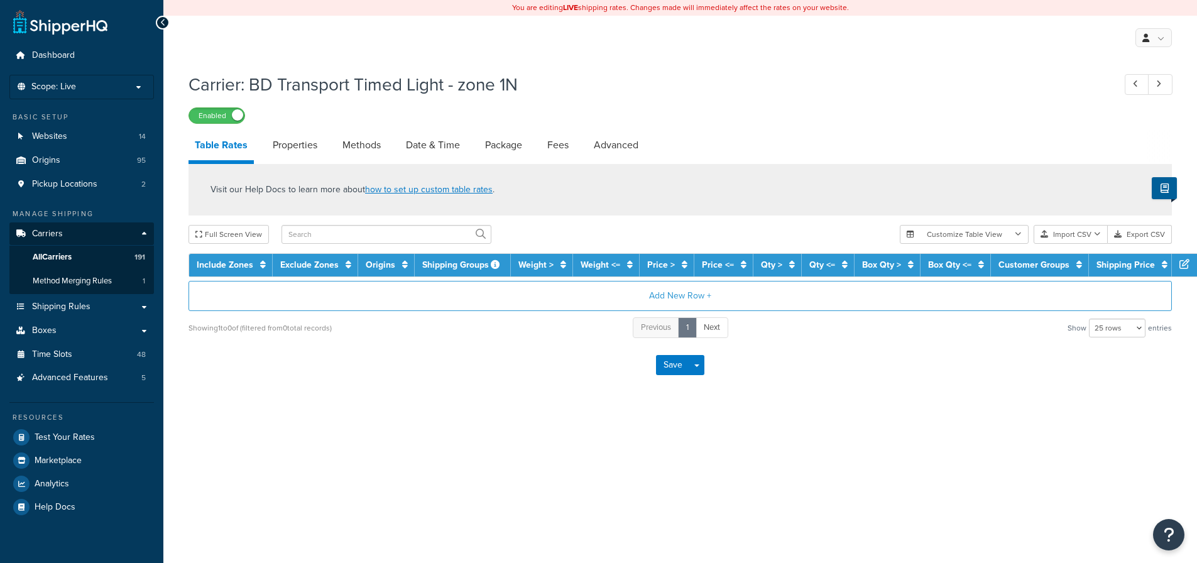
select select "25"
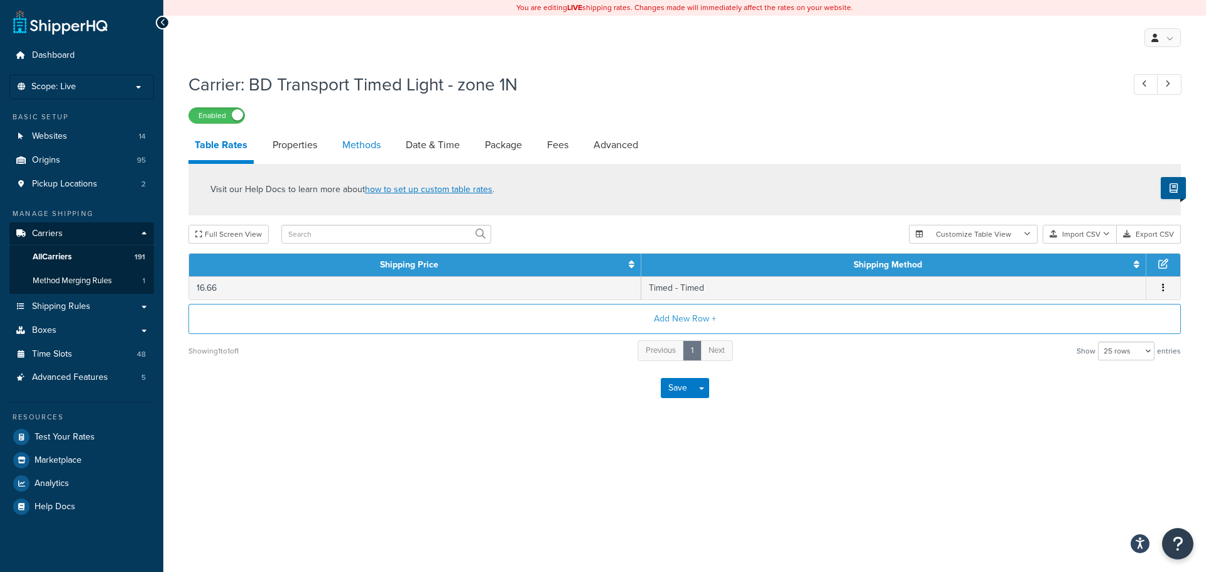
click at [368, 148] on link "Methods" at bounding box center [361, 145] width 51 height 30
select select "25"
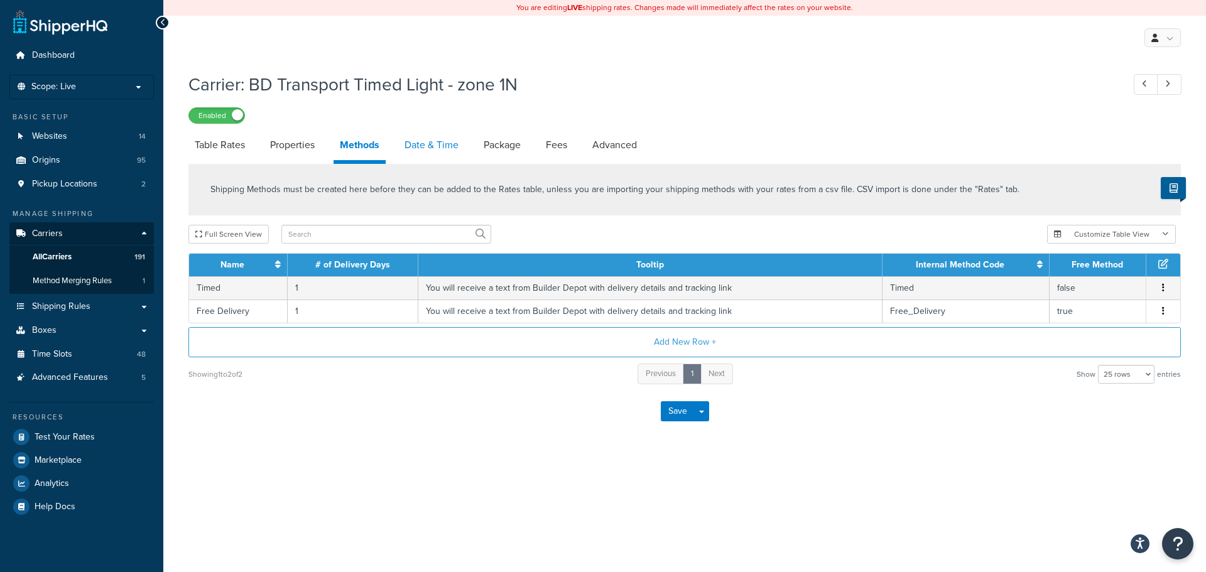
click at [410, 148] on link "Date & Time" at bounding box center [431, 145] width 67 height 30
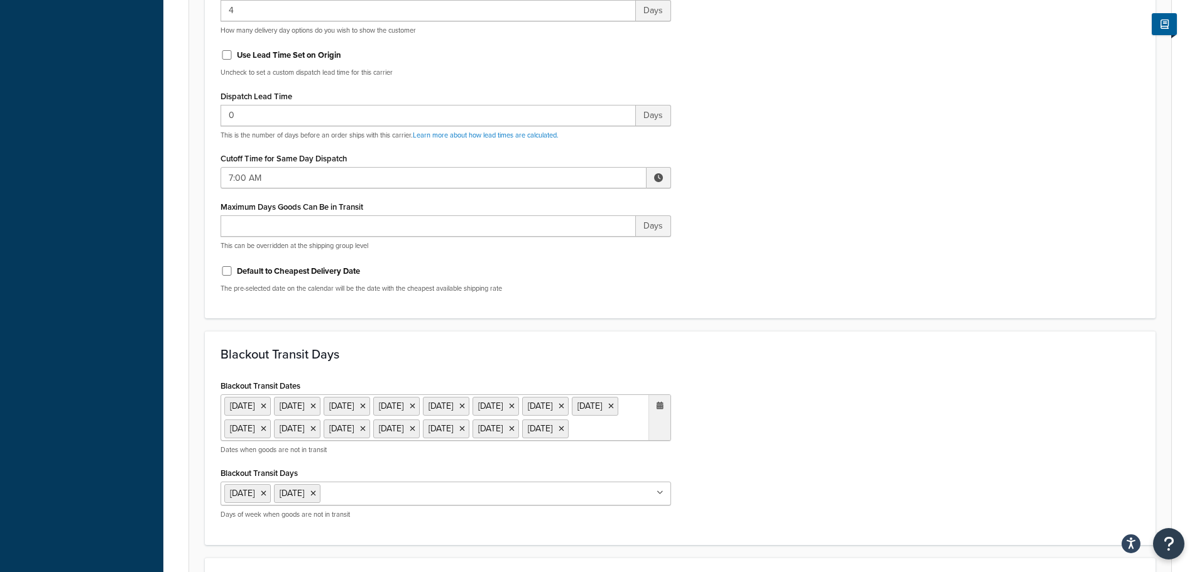
scroll to position [565, 0]
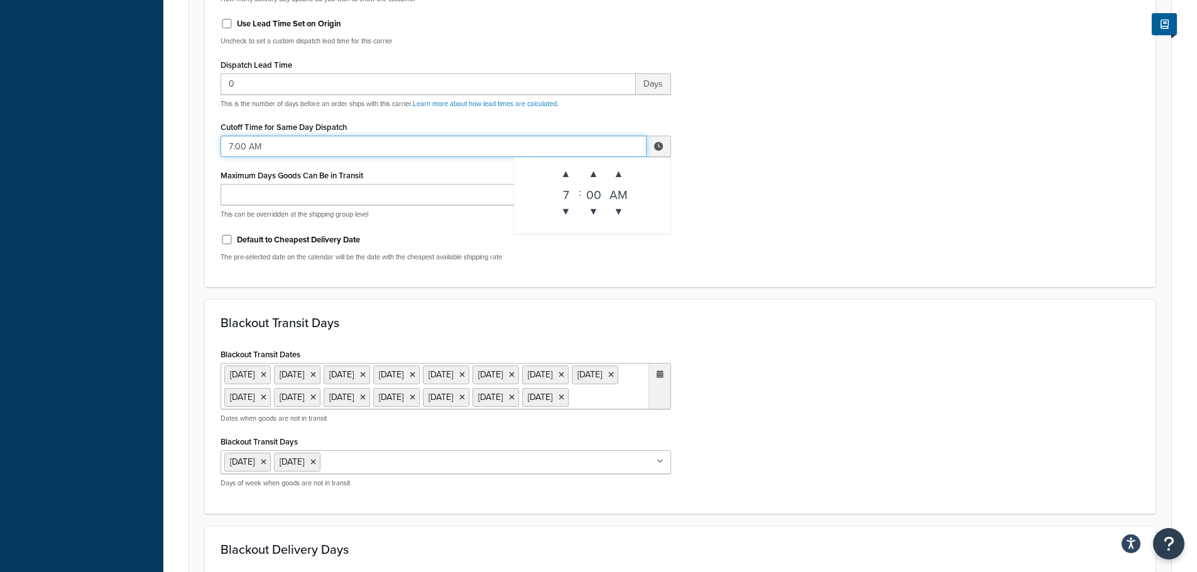
click at [241, 151] on input "7:00 AM" at bounding box center [433, 146] width 426 height 21
click at [570, 173] on span "▲" at bounding box center [565, 173] width 25 height 25
type input "10:00 AM"
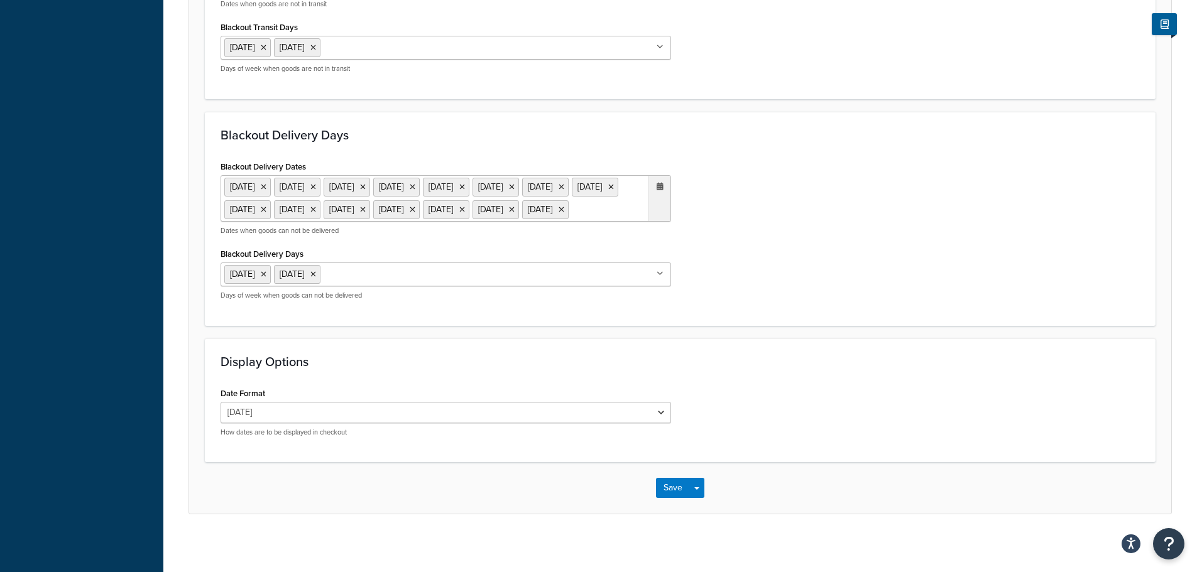
scroll to position [1030, 0]
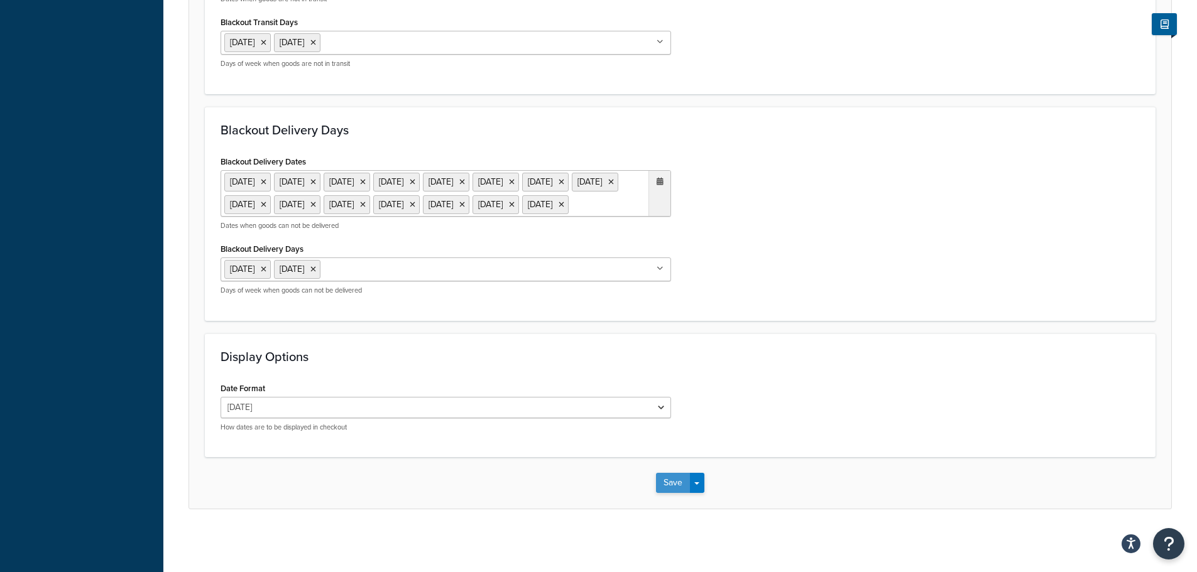
click at [667, 492] on button "Save" at bounding box center [673, 483] width 34 height 20
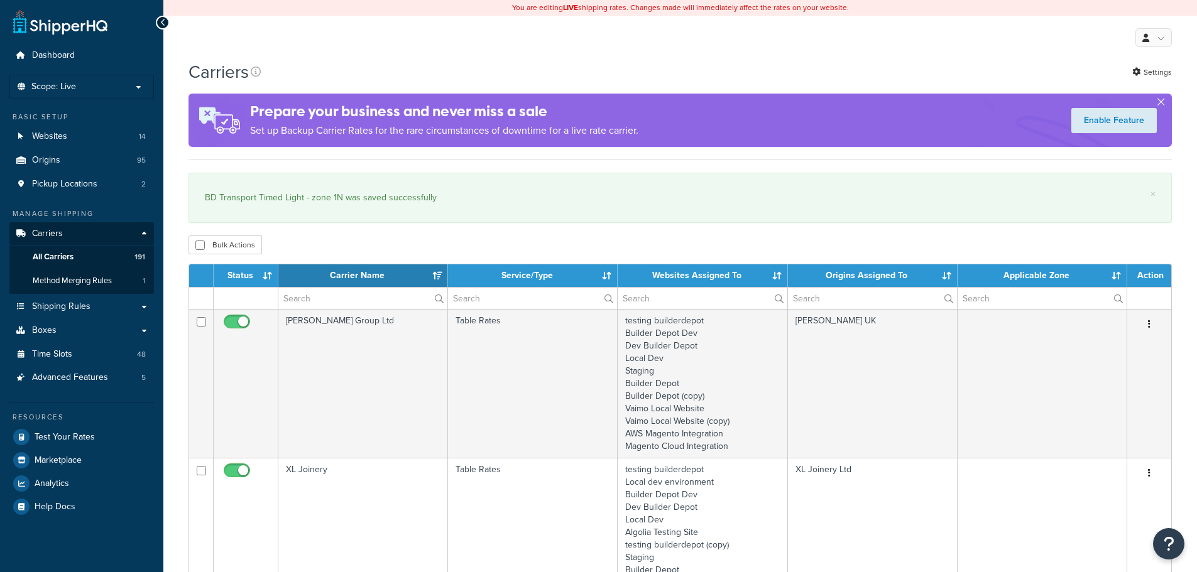
select select "15"
